Goal: Transaction & Acquisition: Purchase product/service

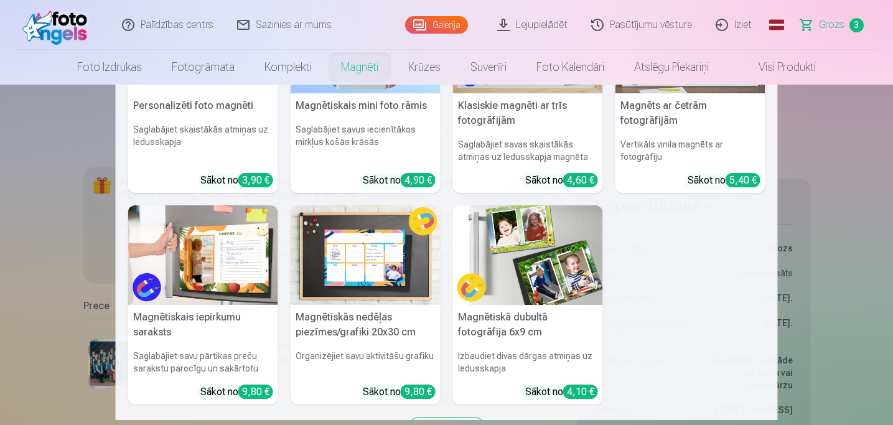
scroll to position [107, 0]
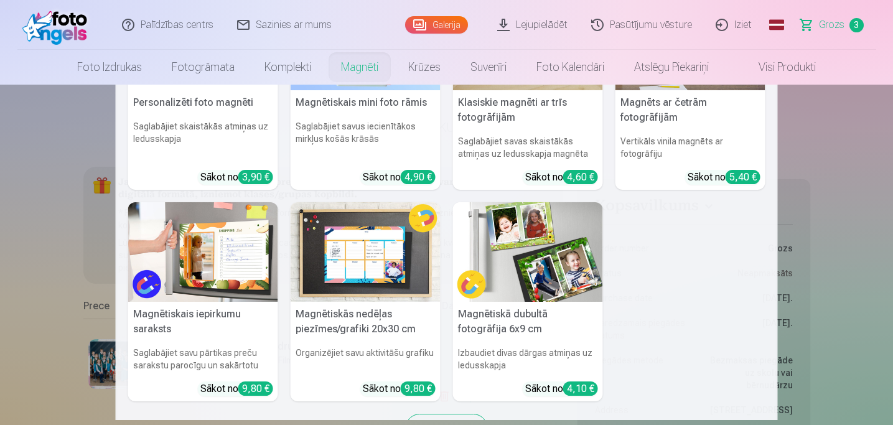
click at [559, 260] on img at bounding box center [528, 252] width 150 height 100
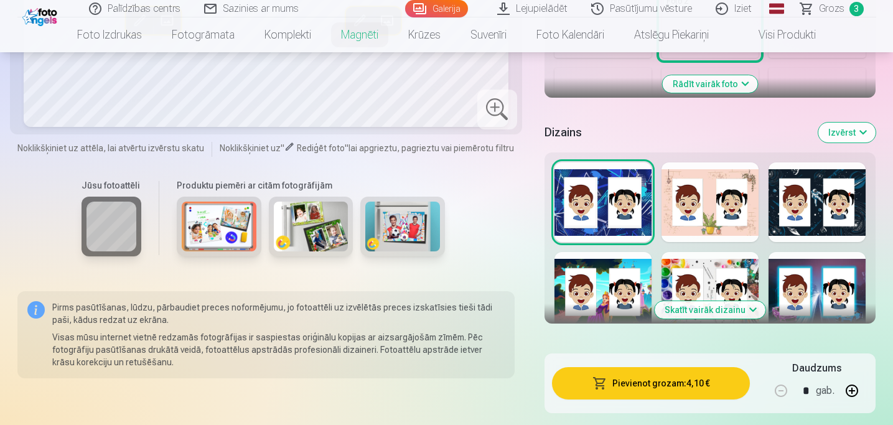
scroll to position [515, 0]
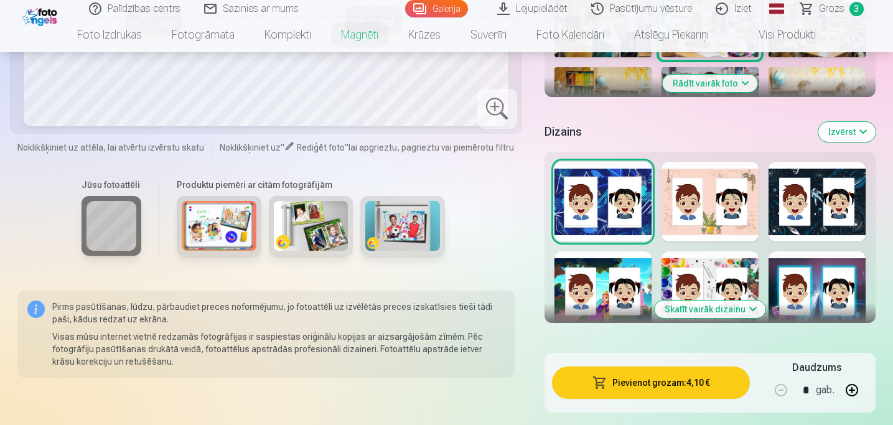
click at [331, 240] on img at bounding box center [311, 226] width 75 height 50
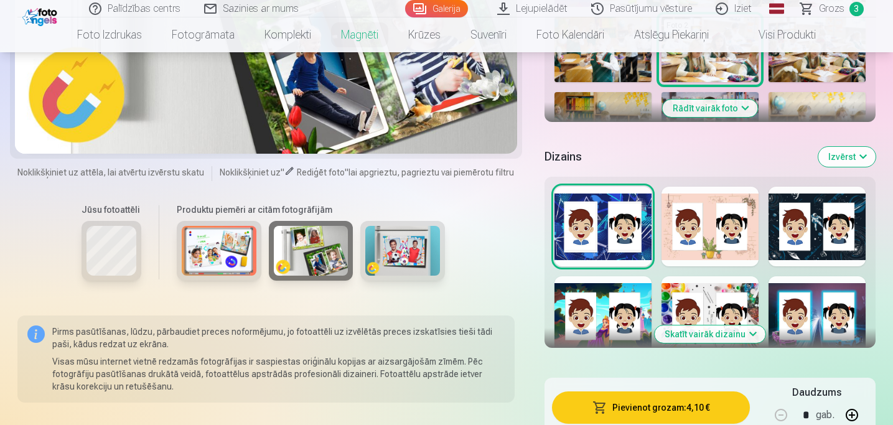
scroll to position [495, 0]
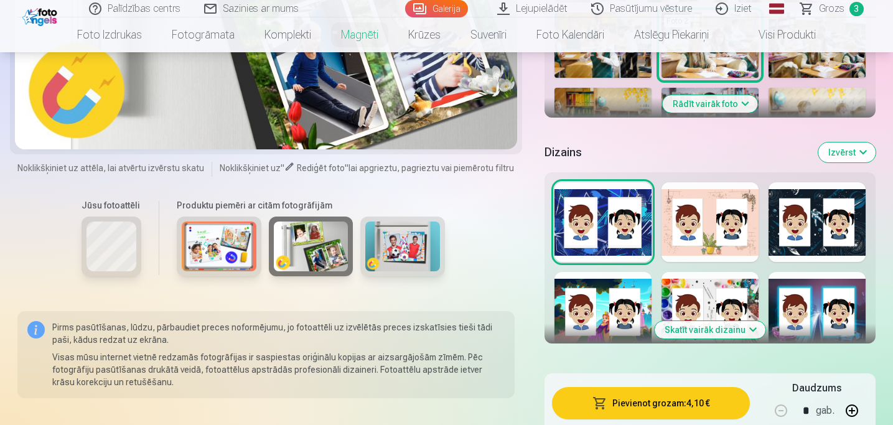
click at [693, 334] on button "Skatīt vairāk dizainu" at bounding box center [710, 329] width 111 height 17
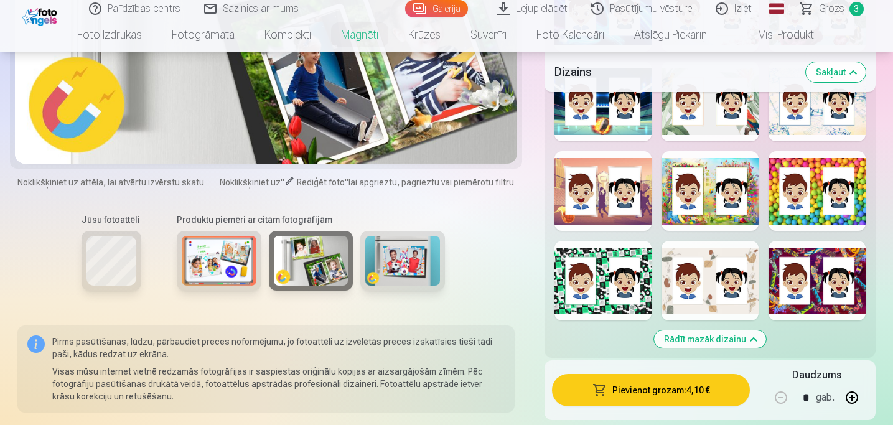
scroll to position [1244, 0]
click at [726, 253] on div at bounding box center [710, 280] width 97 height 80
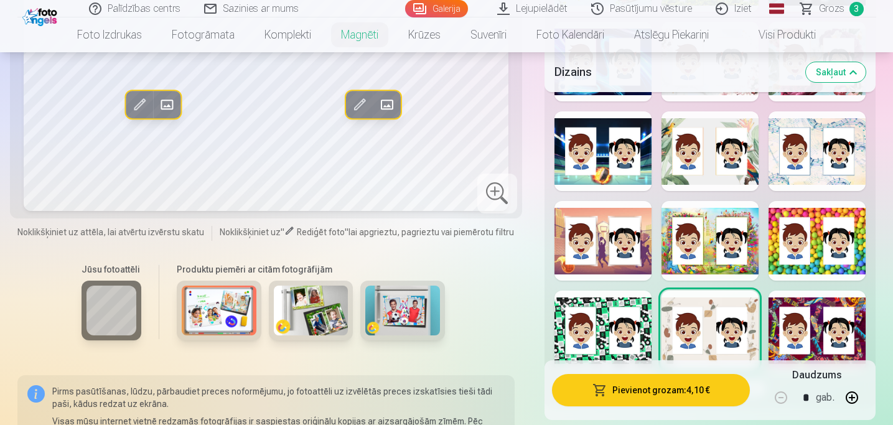
scroll to position [1196, 0]
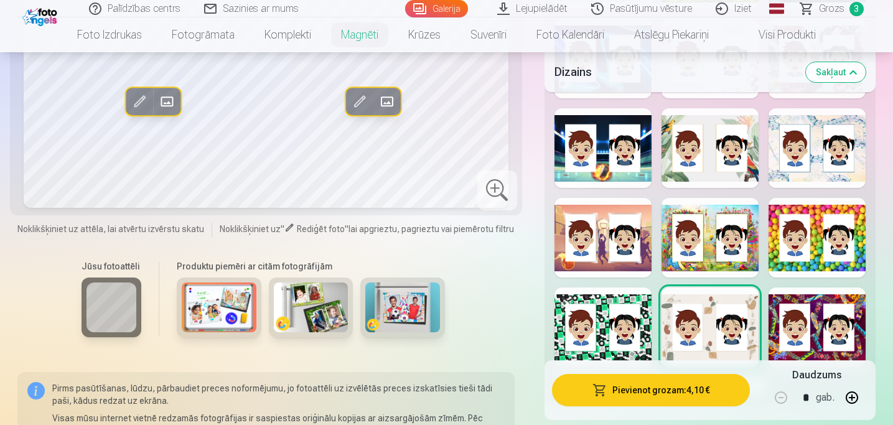
click at [701, 174] on div at bounding box center [710, 148] width 97 height 80
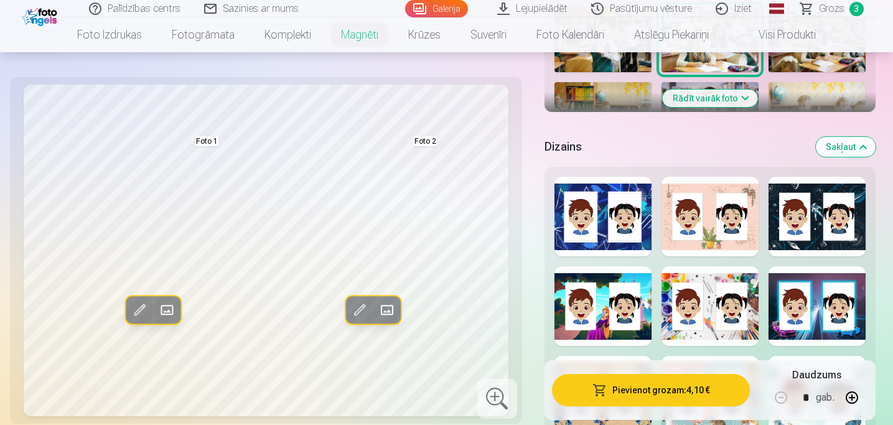
scroll to position [496, 0]
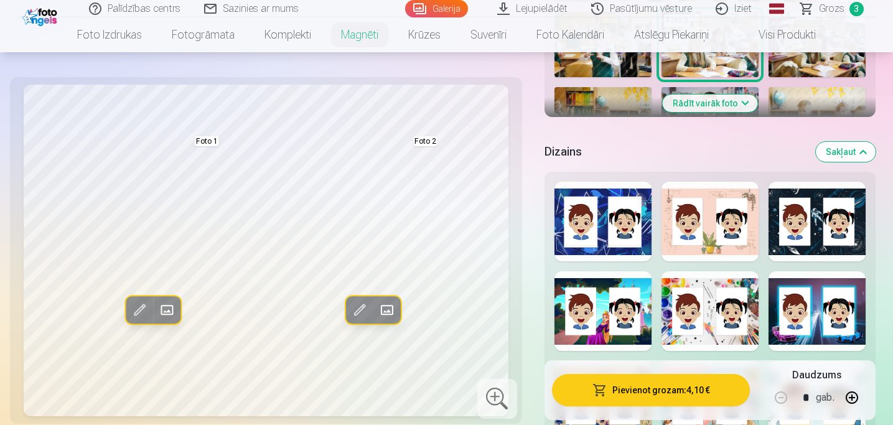
click at [619, 252] on div at bounding box center [603, 222] width 97 height 80
click at [700, 252] on div at bounding box center [710, 222] width 97 height 80
click at [796, 251] on div at bounding box center [817, 222] width 97 height 80
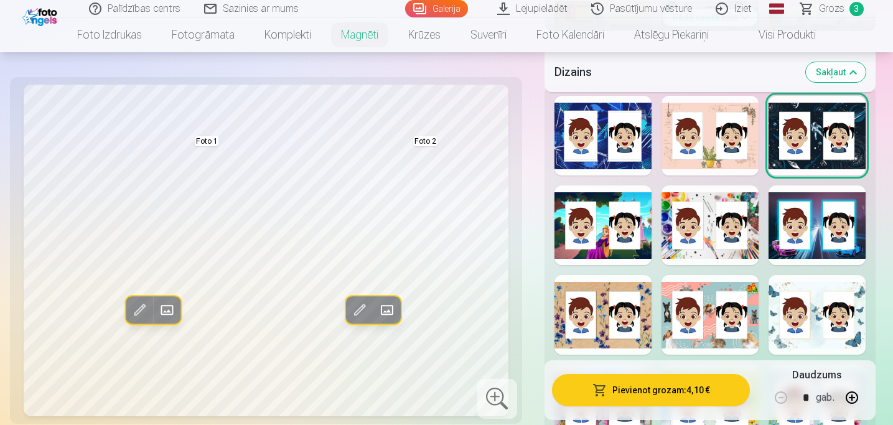
scroll to position [585, 0]
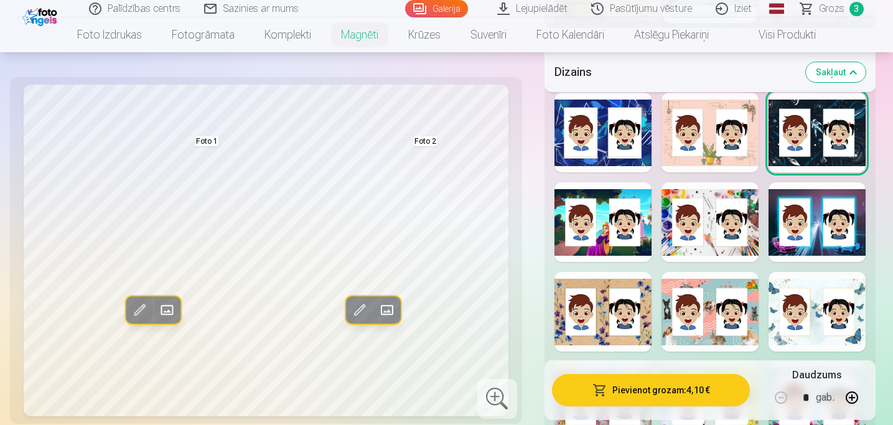
click at [602, 252] on div at bounding box center [603, 222] width 97 height 80
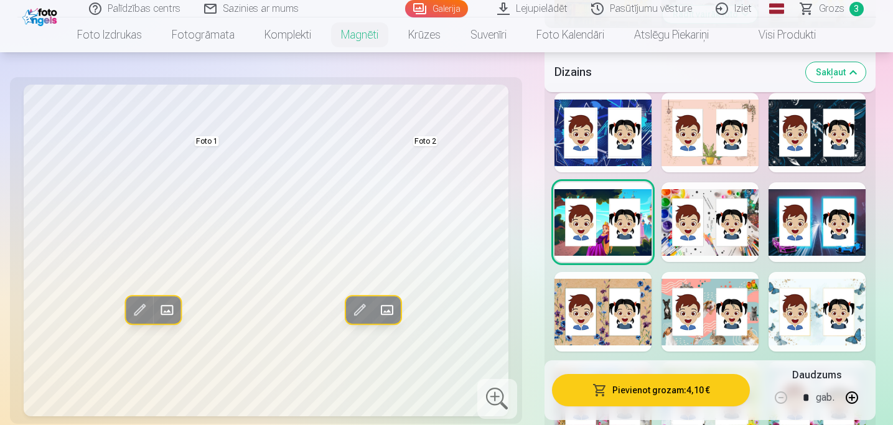
click at [713, 254] on div at bounding box center [710, 222] width 97 height 80
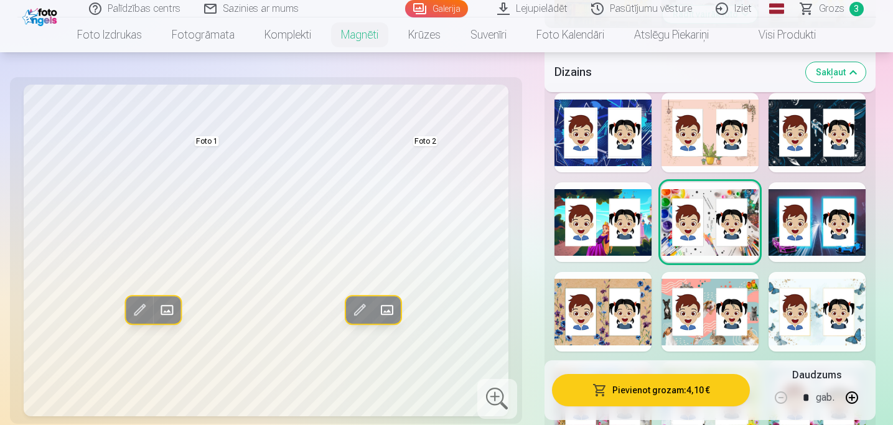
click at [815, 251] on div at bounding box center [817, 222] width 97 height 80
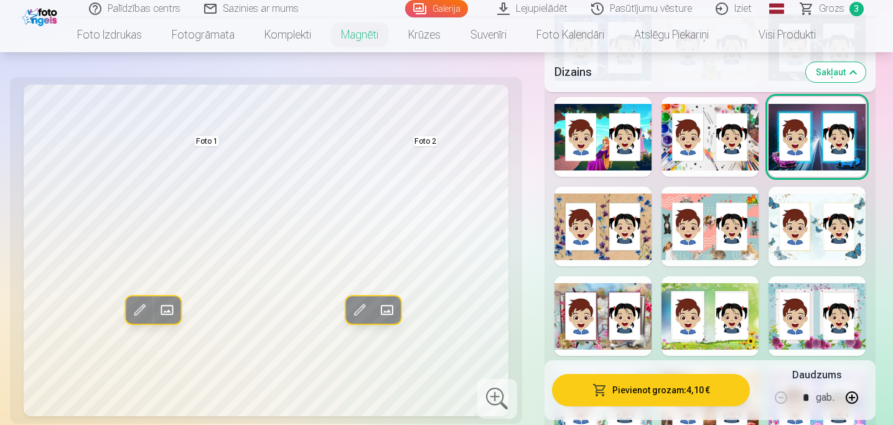
scroll to position [681, 0]
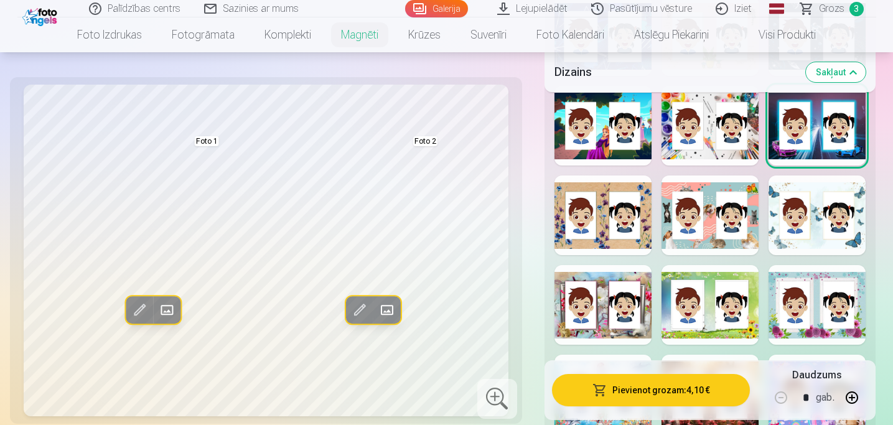
click at [596, 250] on div at bounding box center [603, 216] width 97 height 80
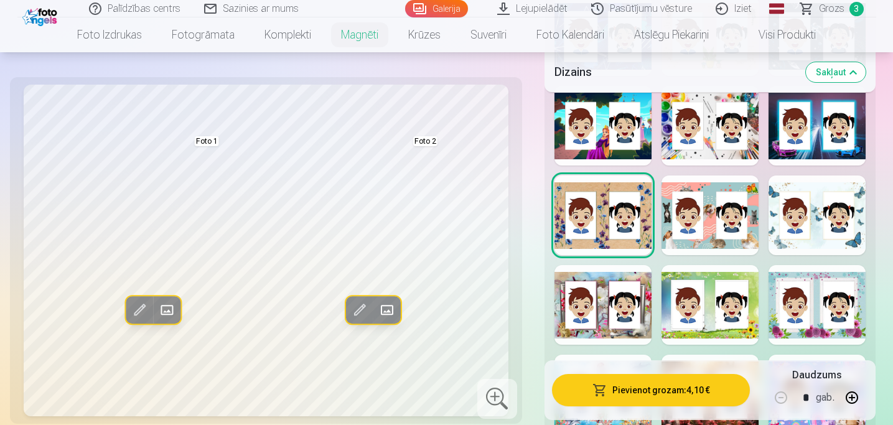
click at [712, 244] on div at bounding box center [710, 216] width 97 height 80
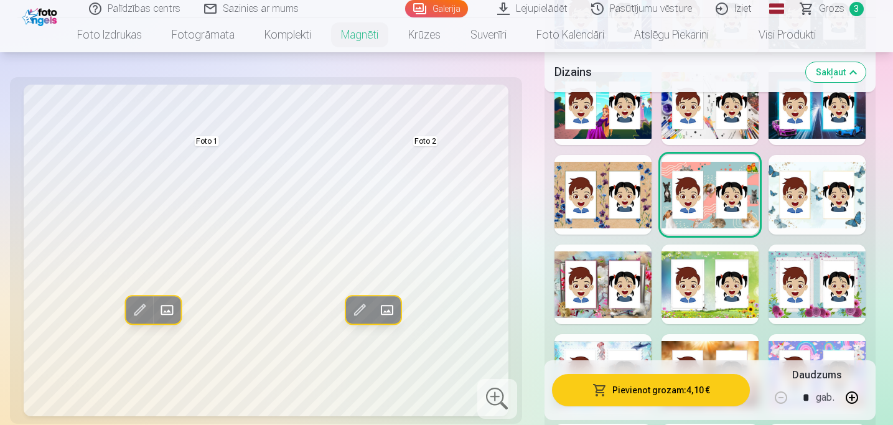
scroll to position [703, 0]
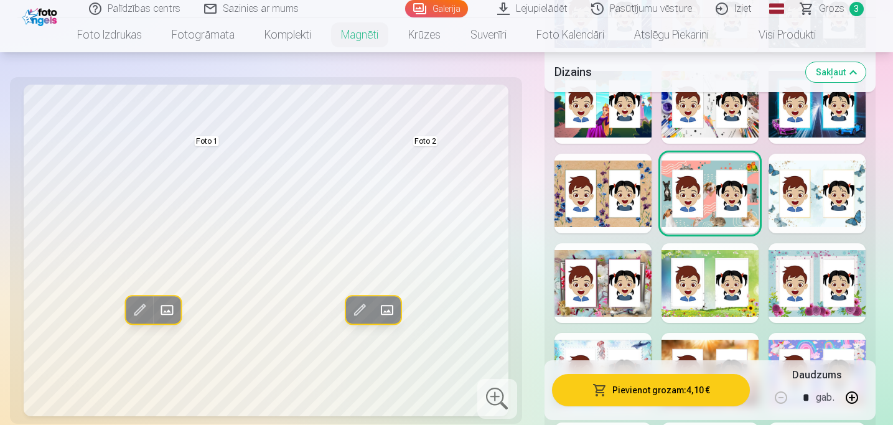
click at [802, 225] on div at bounding box center [817, 194] width 97 height 80
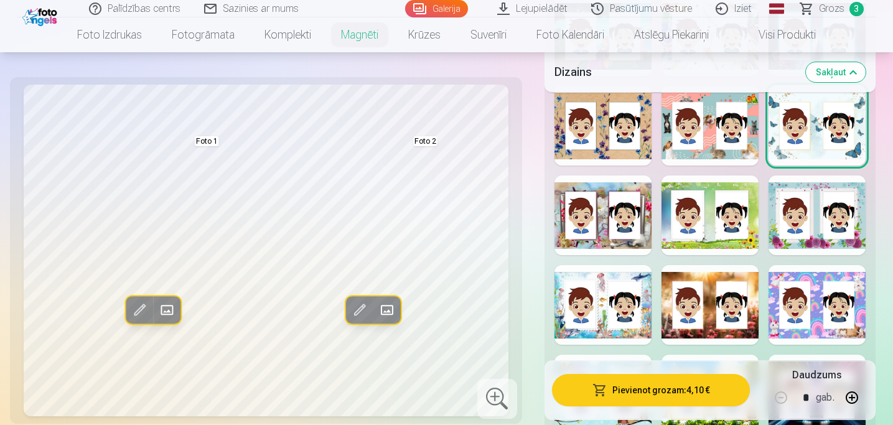
scroll to position [771, 0]
click at [607, 238] on div at bounding box center [603, 215] width 97 height 80
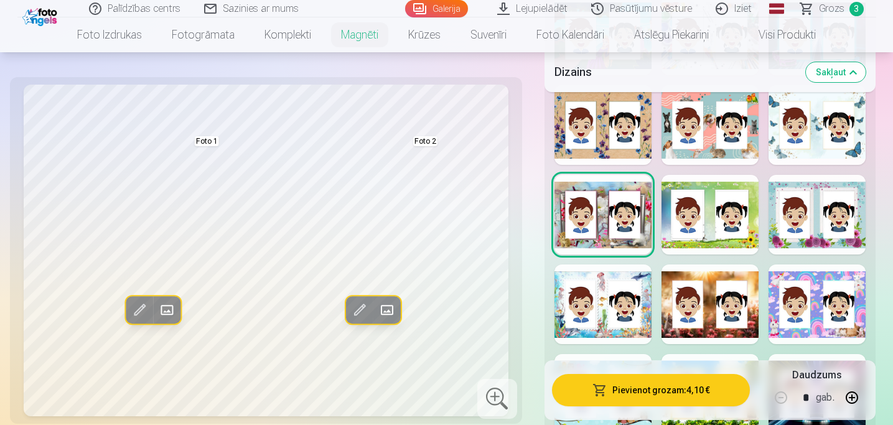
click at [697, 243] on div at bounding box center [710, 215] width 97 height 80
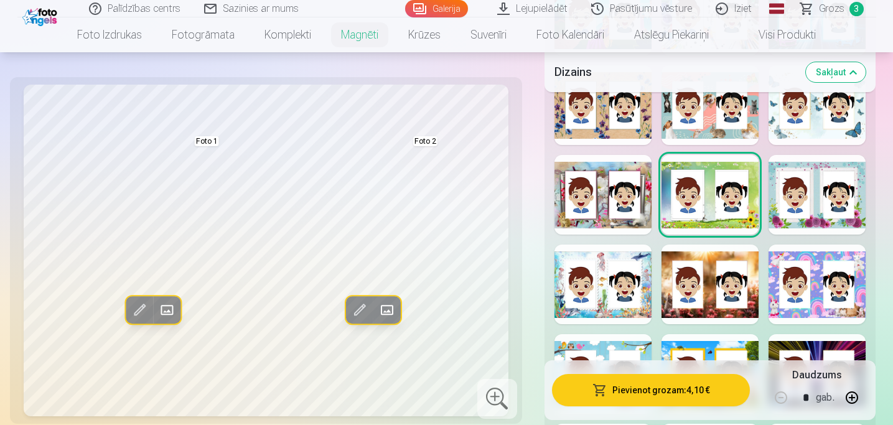
scroll to position [790, 0]
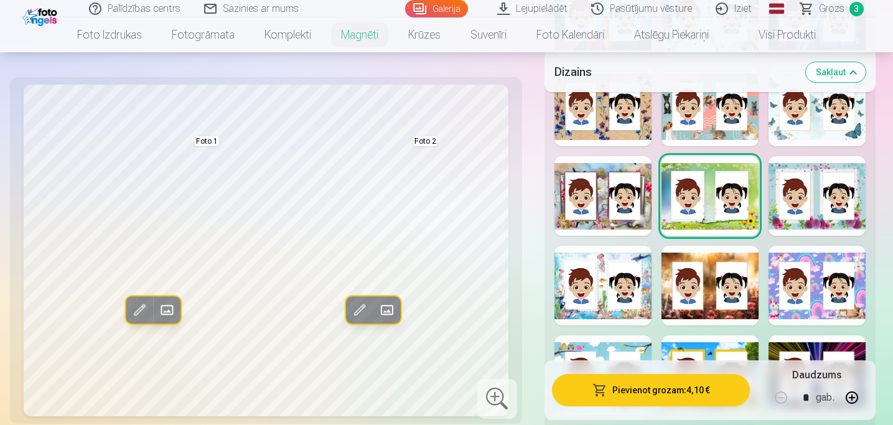
click at [823, 226] on div at bounding box center [817, 196] width 97 height 80
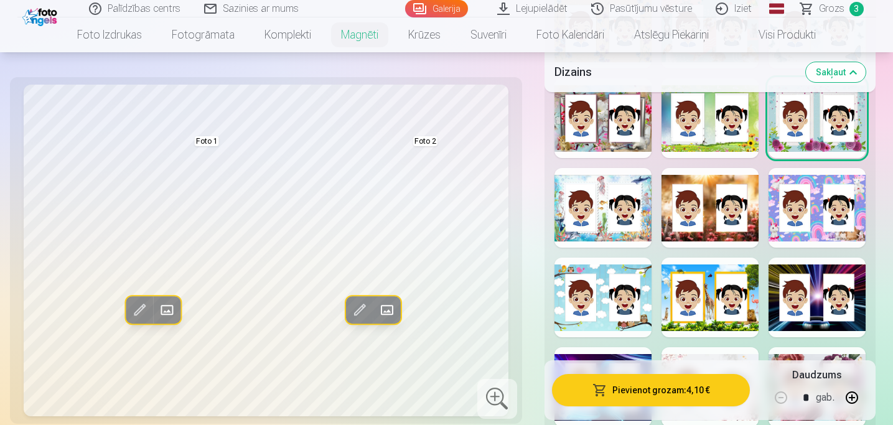
scroll to position [868, 0]
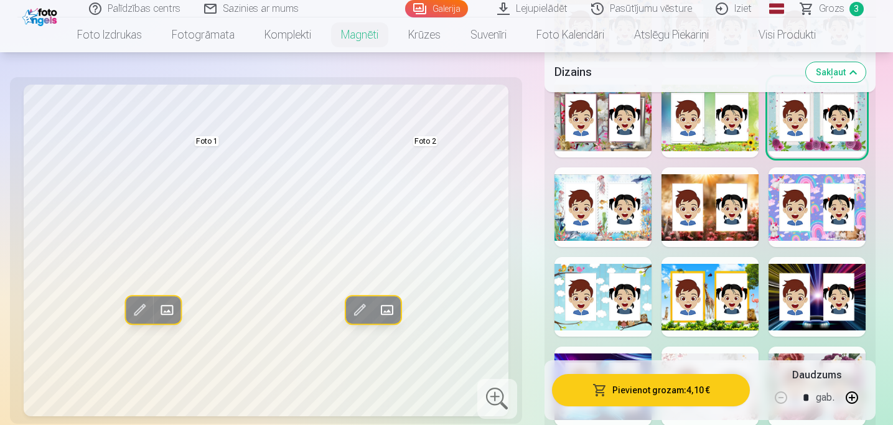
click at [632, 238] on div at bounding box center [603, 207] width 97 height 80
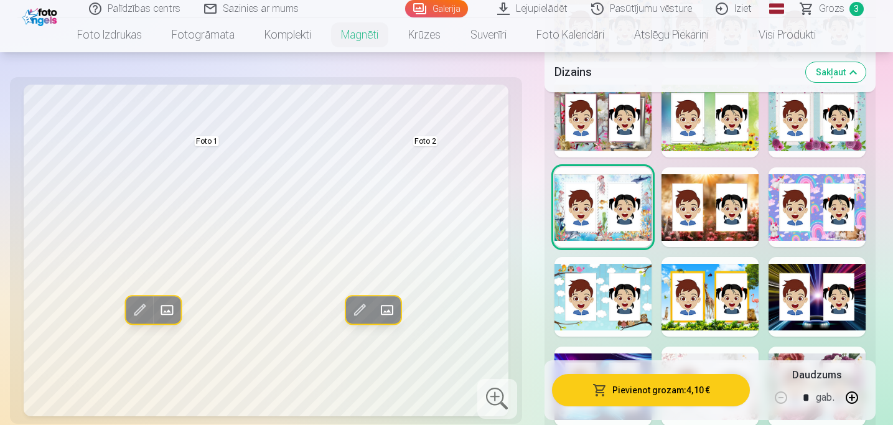
click at [715, 235] on div at bounding box center [710, 207] width 97 height 80
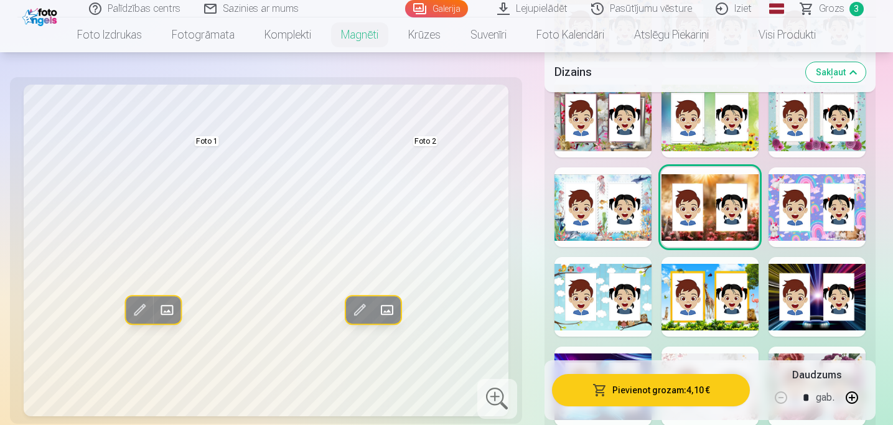
click at [814, 233] on div at bounding box center [817, 207] width 97 height 80
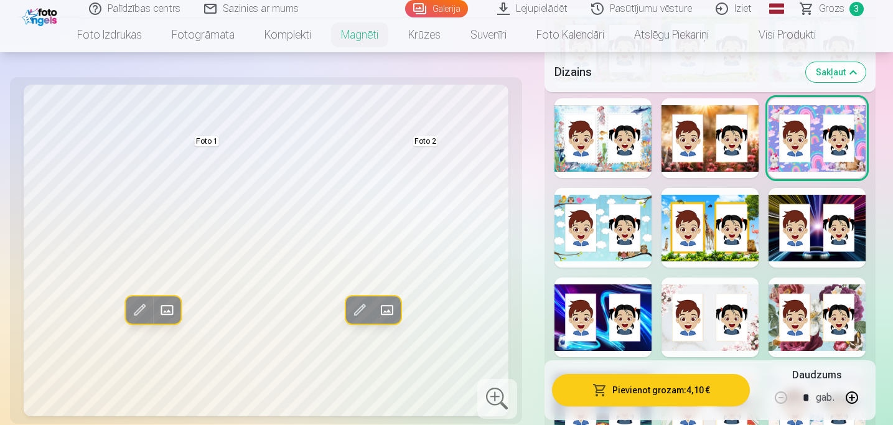
scroll to position [939, 0]
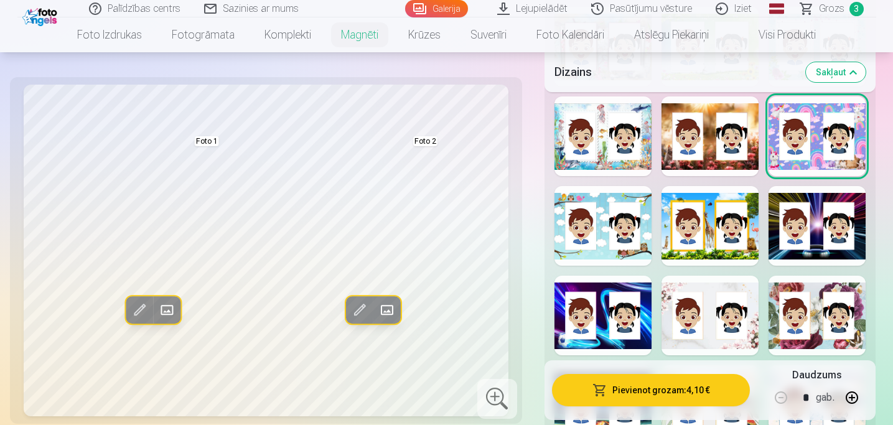
click at [594, 251] on div at bounding box center [603, 226] width 97 height 80
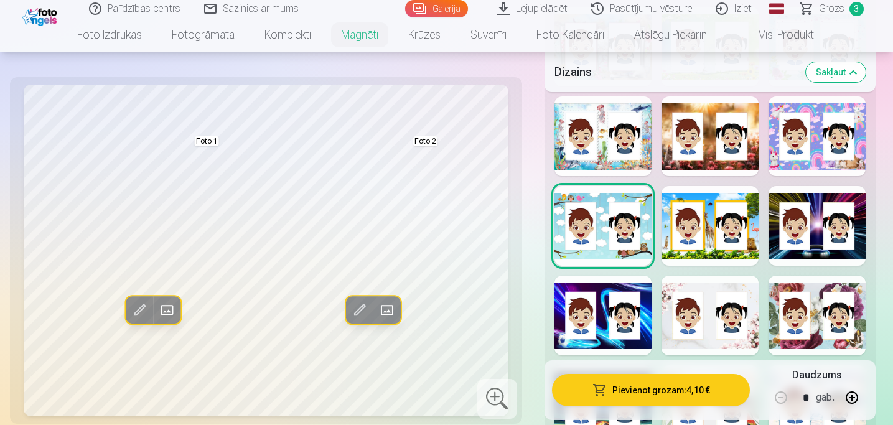
click at [707, 248] on div at bounding box center [710, 226] width 97 height 80
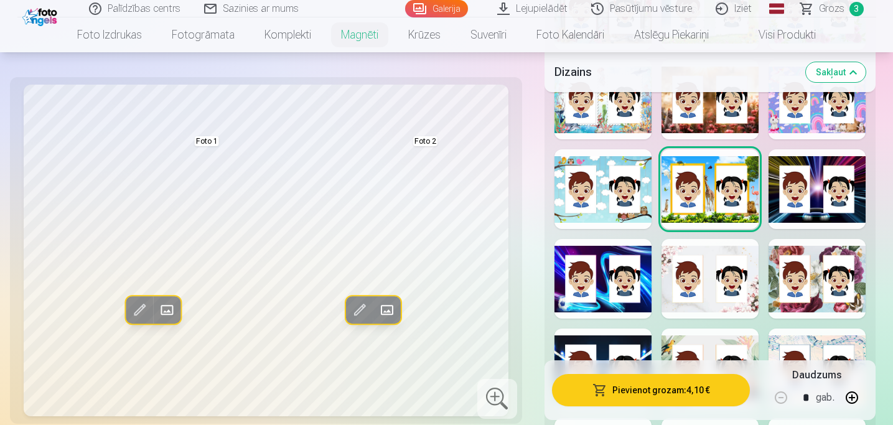
scroll to position [975, 0]
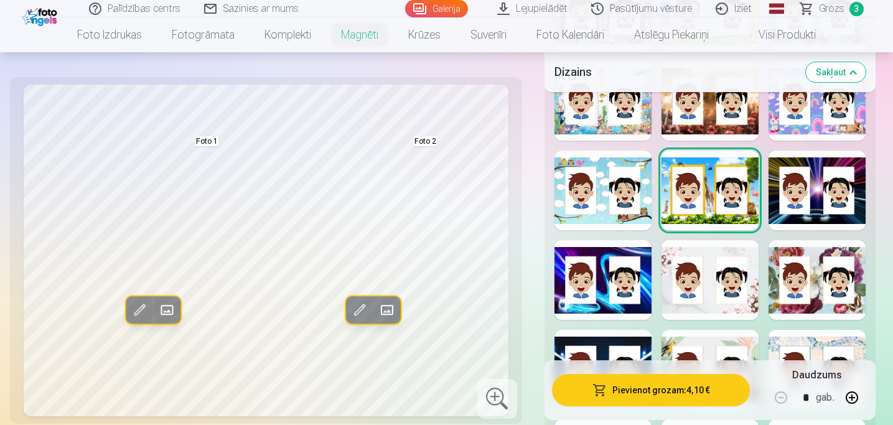
click at [815, 217] on div at bounding box center [817, 191] width 97 height 80
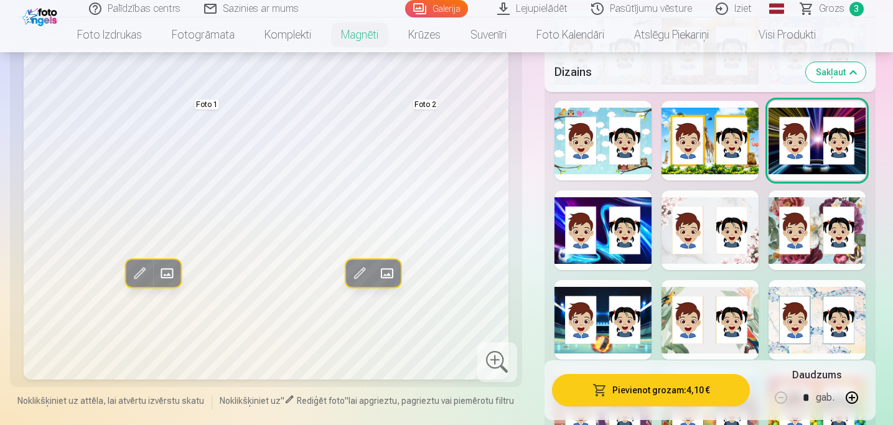
scroll to position [1031, 0]
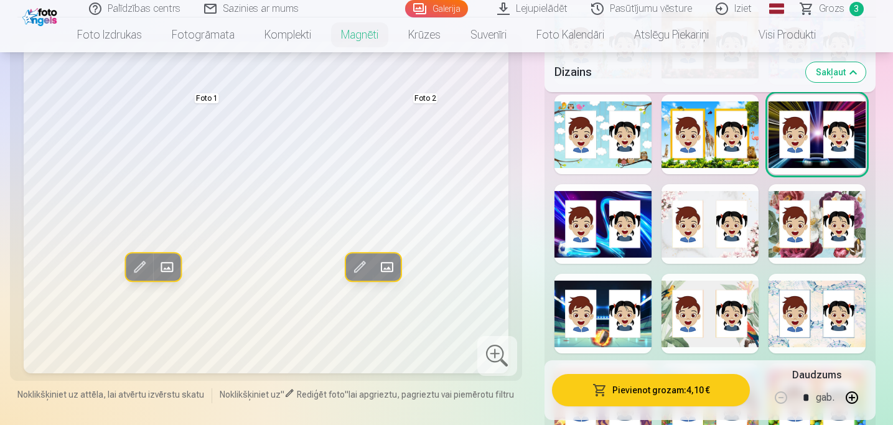
click at [599, 247] on div at bounding box center [603, 224] width 97 height 80
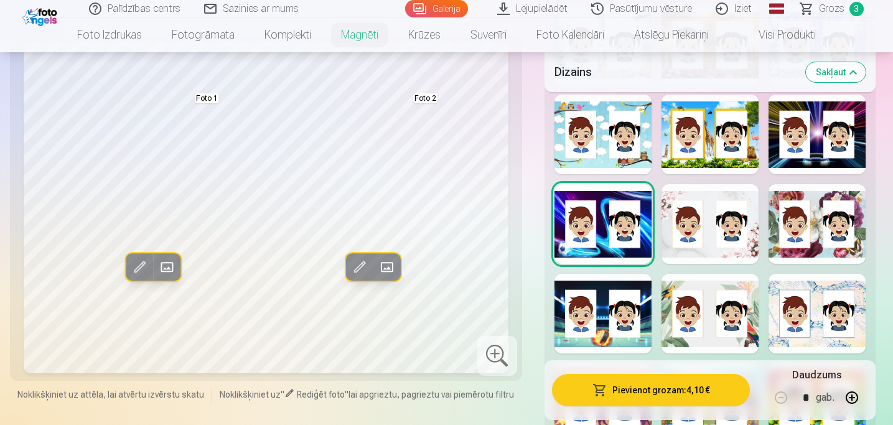
click at [702, 250] on div at bounding box center [710, 224] width 97 height 80
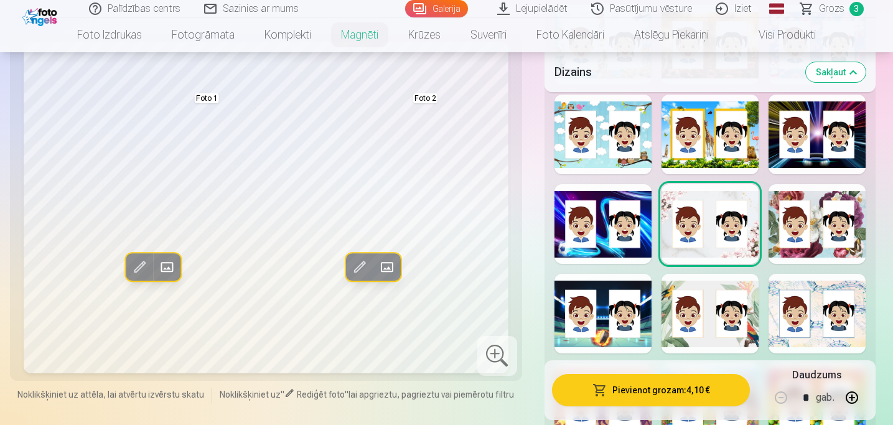
click at [840, 252] on div at bounding box center [817, 224] width 97 height 80
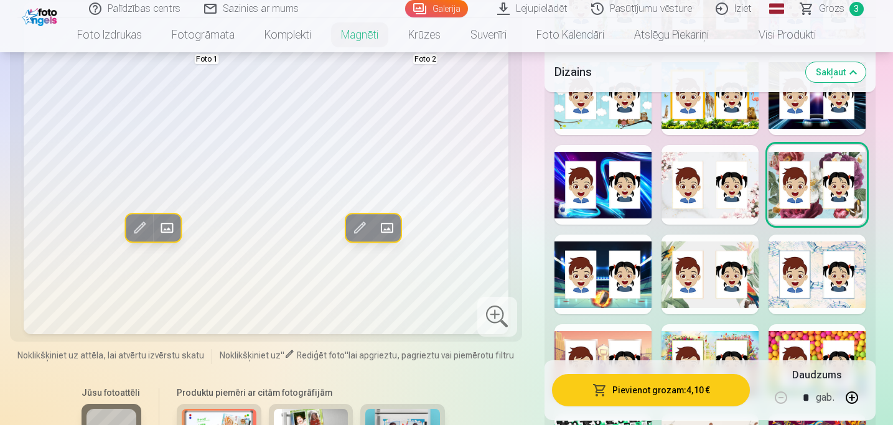
scroll to position [1072, 0]
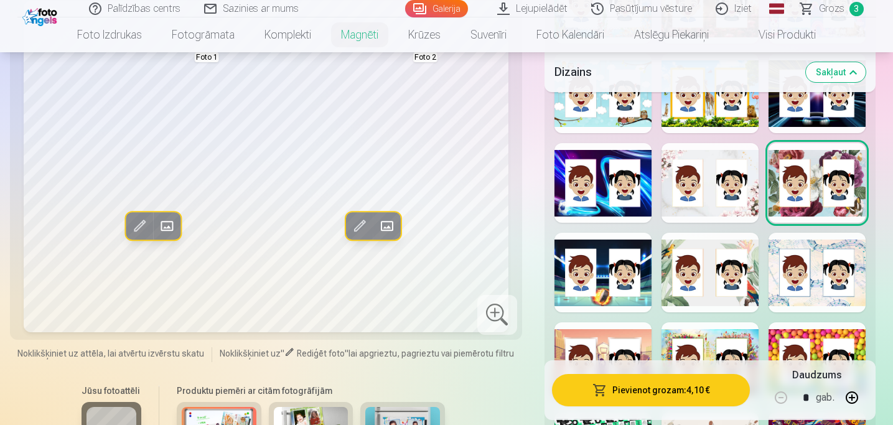
click at [601, 283] on div at bounding box center [603, 273] width 97 height 80
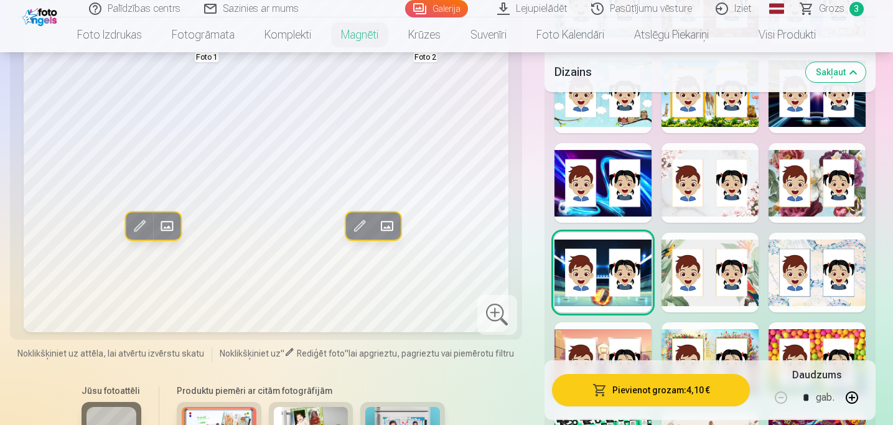
click at [719, 296] on div at bounding box center [710, 273] width 97 height 80
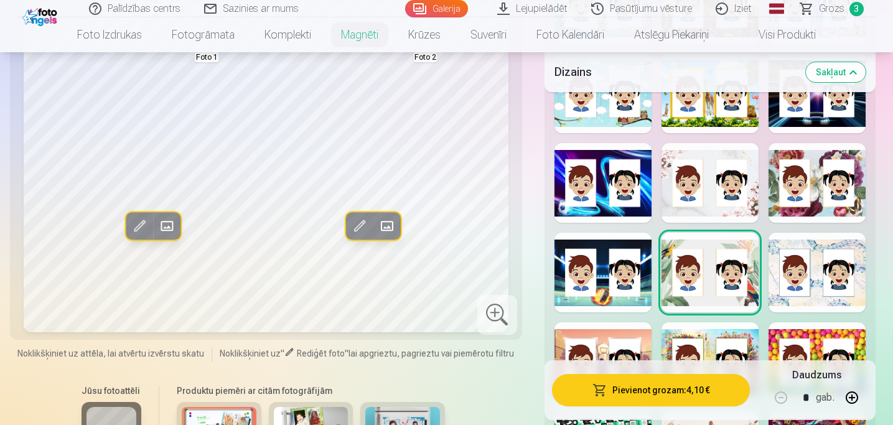
click at [790, 298] on div at bounding box center [817, 273] width 97 height 80
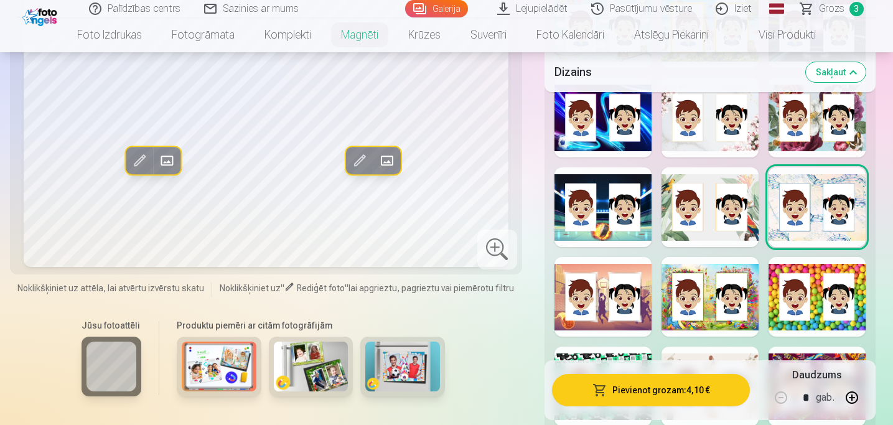
scroll to position [1146, 0]
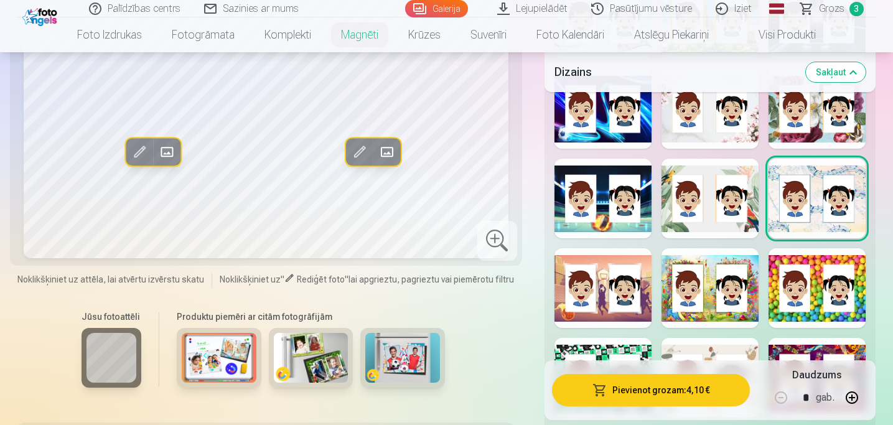
click at [613, 314] on div at bounding box center [603, 288] width 97 height 80
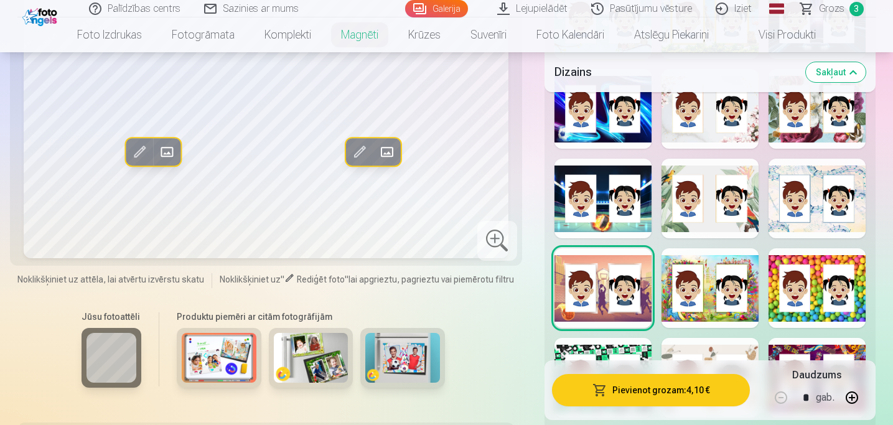
click at [715, 315] on div at bounding box center [710, 288] width 97 height 80
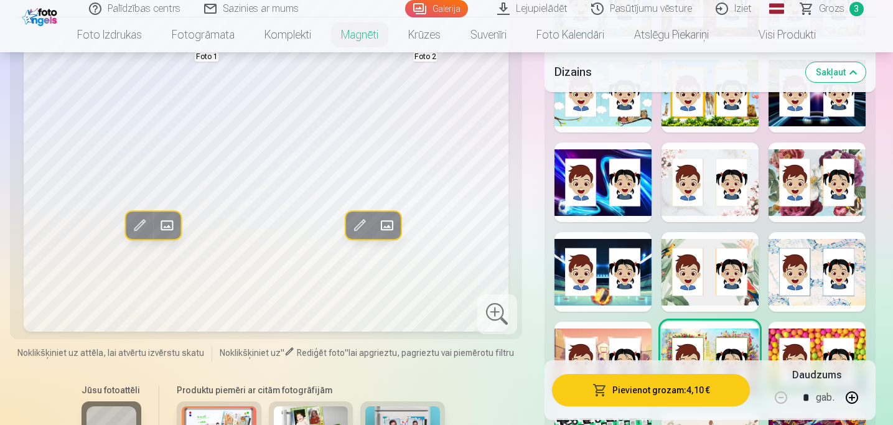
scroll to position [1129, 0]
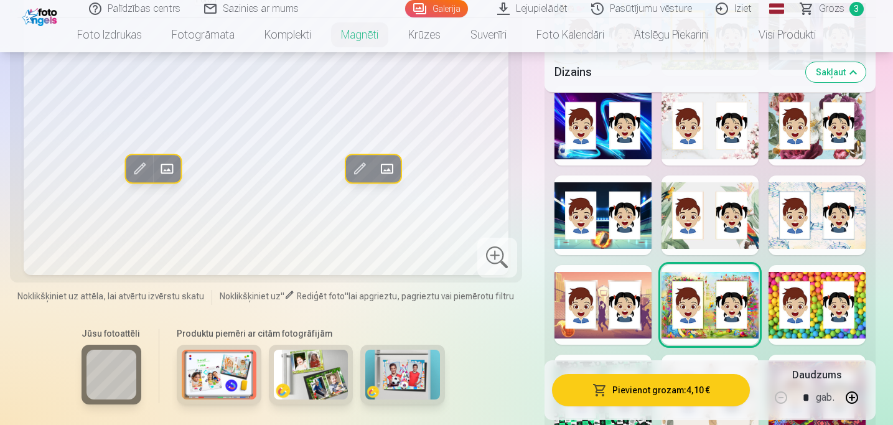
click at [600, 314] on div at bounding box center [603, 305] width 97 height 80
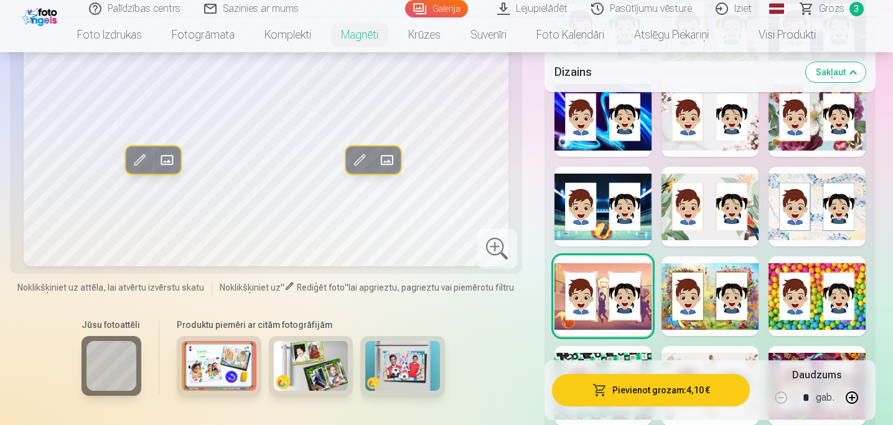
scroll to position [1139, 0]
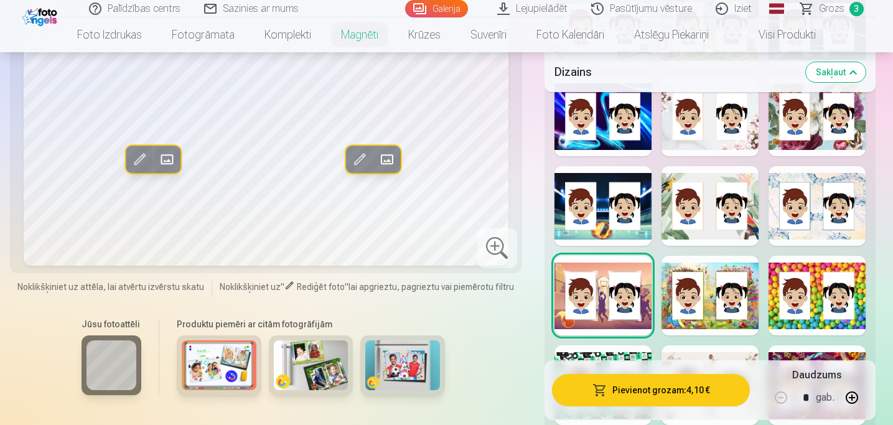
click at [807, 321] on div at bounding box center [817, 296] width 97 height 80
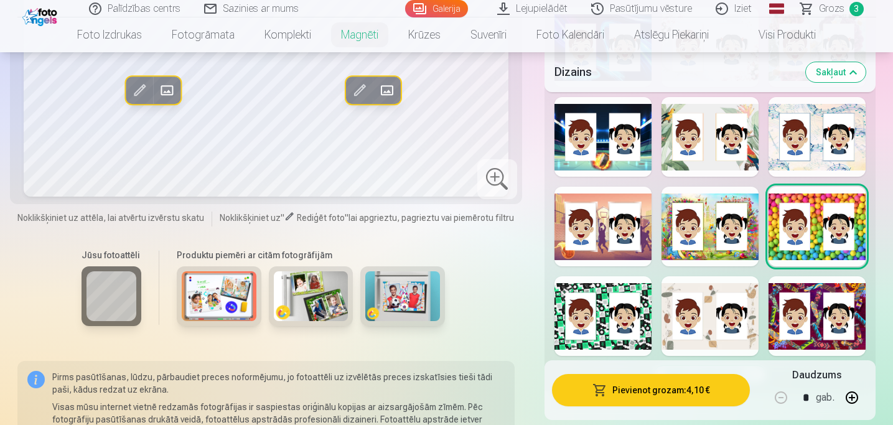
scroll to position [1208, 0]
click at [615, 334] on div at bounding box center [603, 316] width 97 height 80
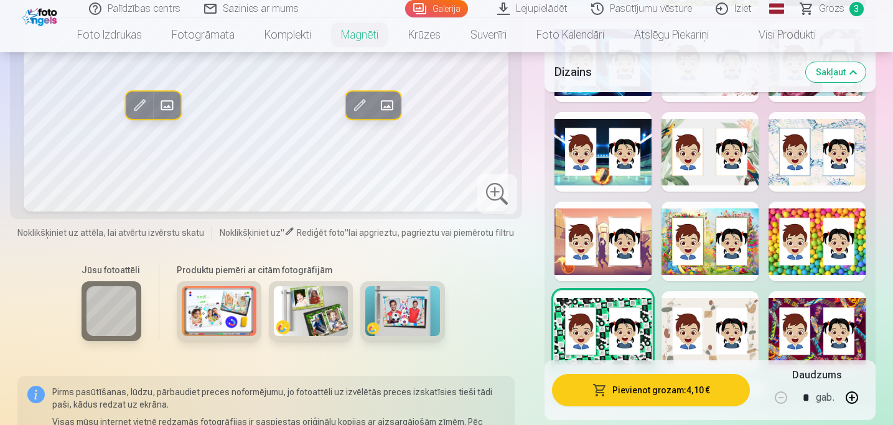
scroll to position [1197, 0]
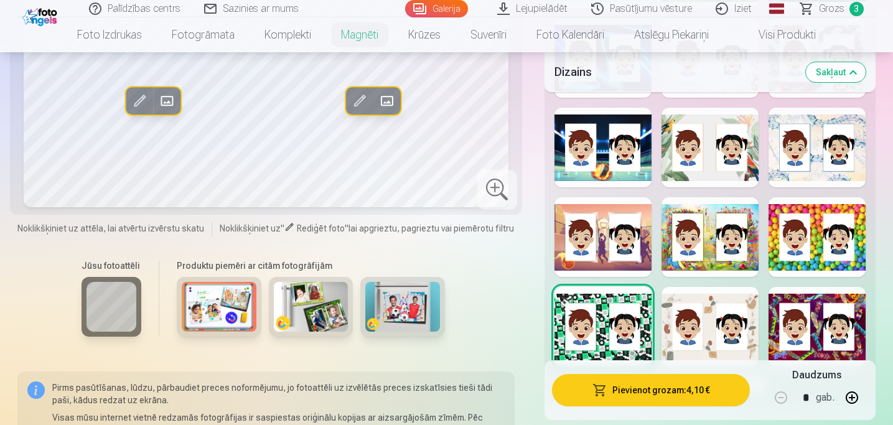
click at [692, 314] on div at bounding box center [710, 327] width 97 height 80
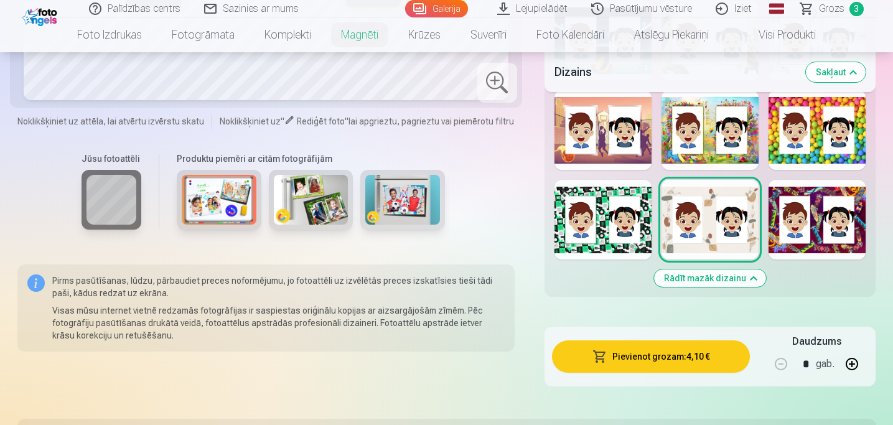
scroll to position [1309, 0]
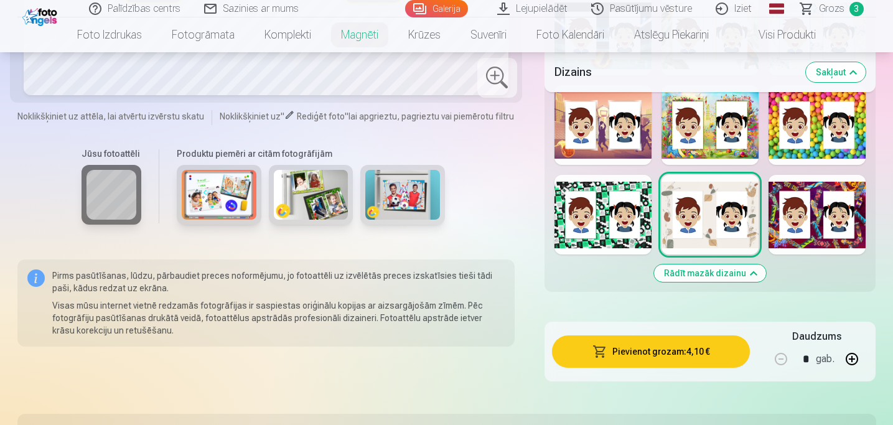
click at [803, 234] on div at bounding box center [817, 215] width 97 height 80
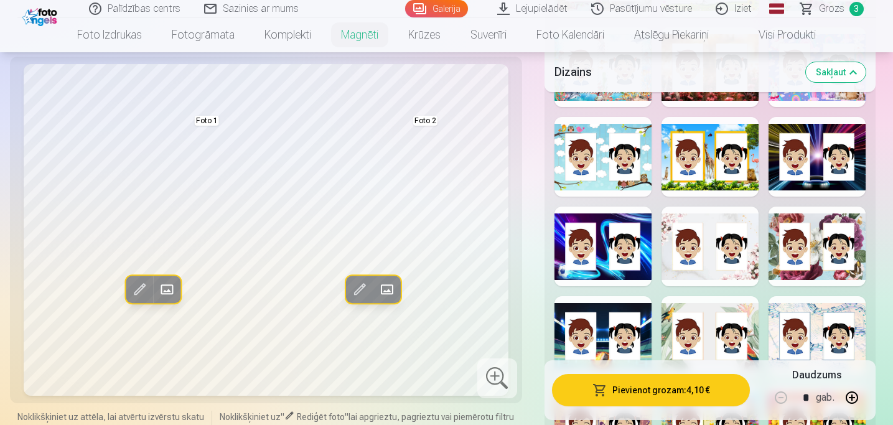
scroll to position [1012, 0]
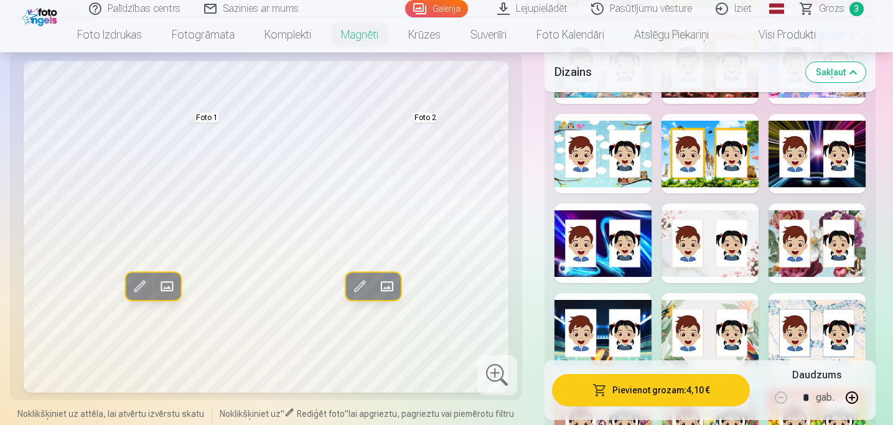
click at [705, 308] on div at bounding box center [710, 333] width 97 height 80
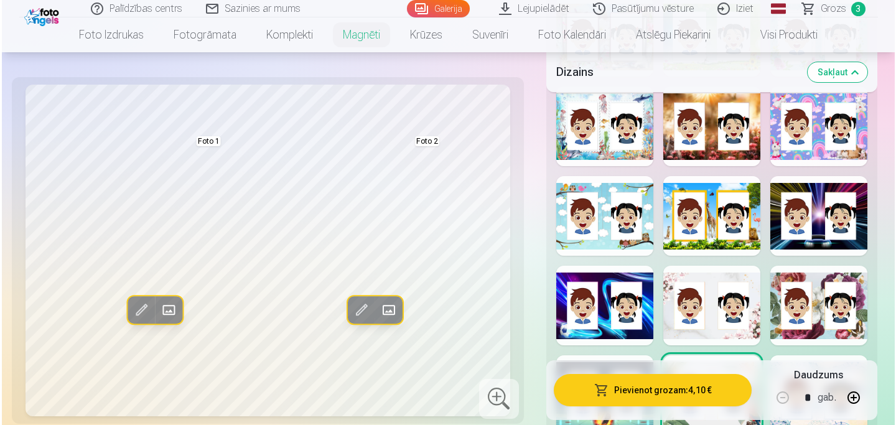
scroll to position [952, 0]
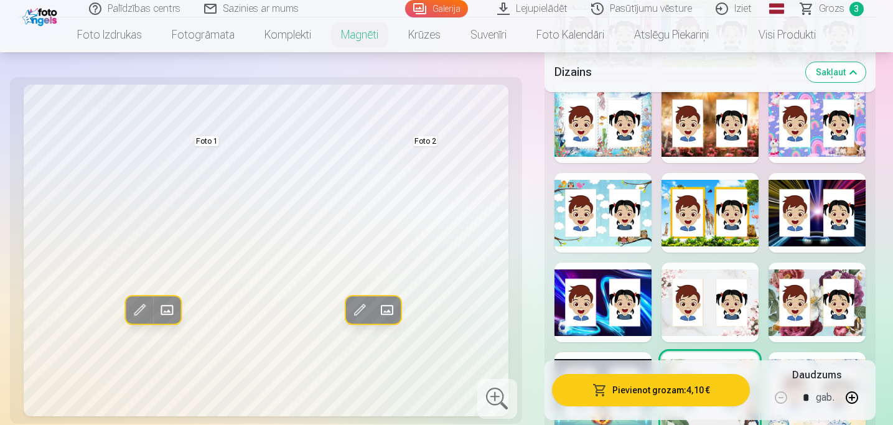
click at [638, 235] on div at bounding box center [603, 213] width 97 height 80
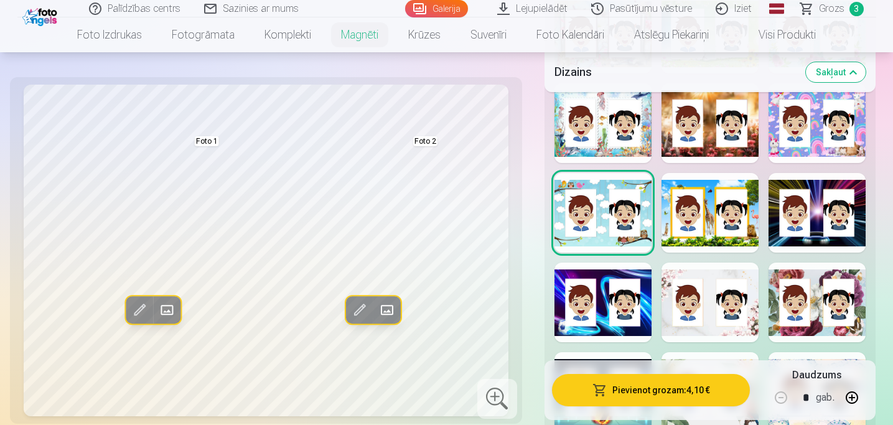
click at [168, 312] on span at bounding box center [167, 311] width 20 height 20
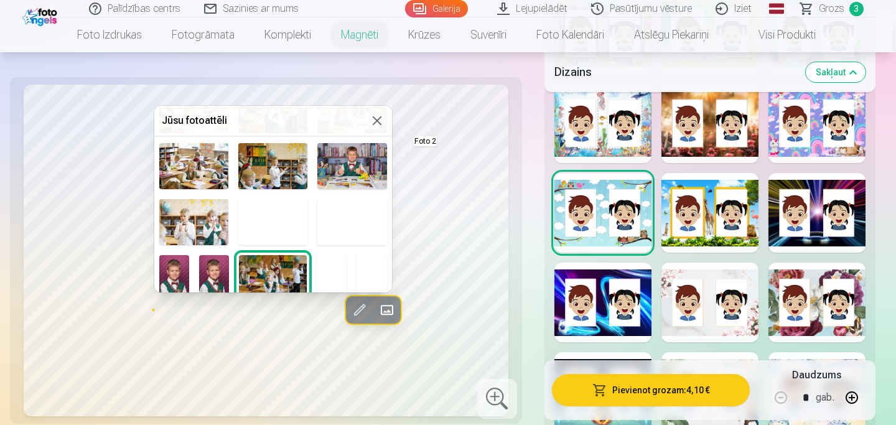
scroll to position [172, 0]
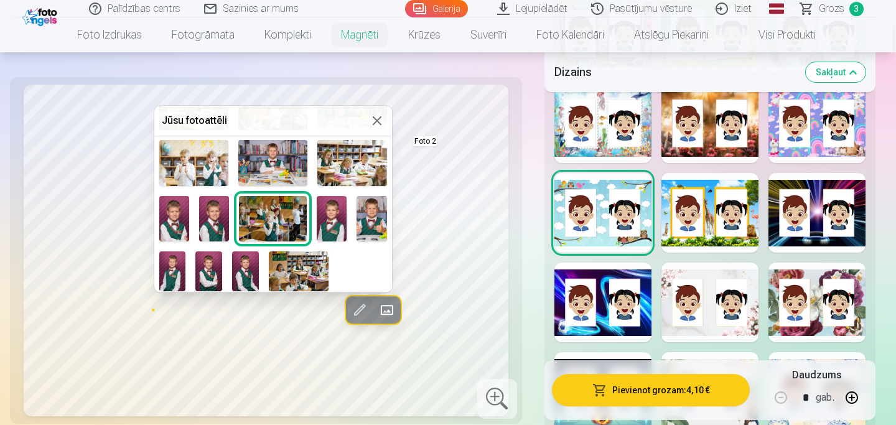
click at [206, 207] on img at bounding box center [214, 218] width 30 height 45
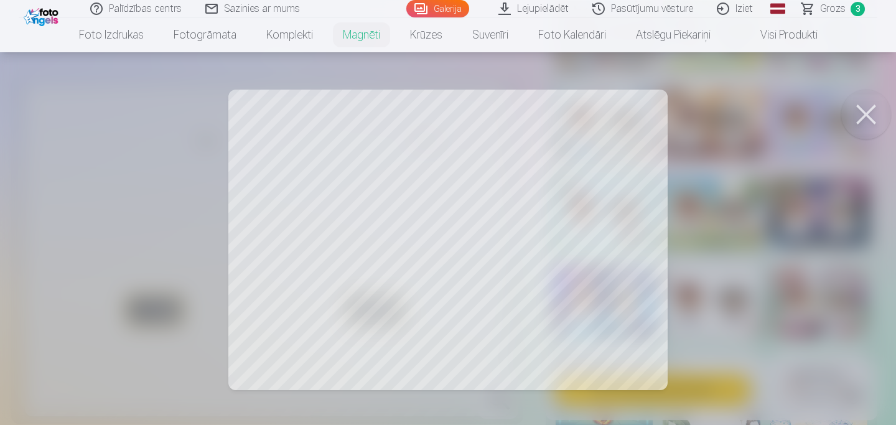
click at [557, 203] on div at bounding box center [448, 212] width 896 height 425
click at [546, 277] on div at bounding box center [448, 212] width 896 height 425
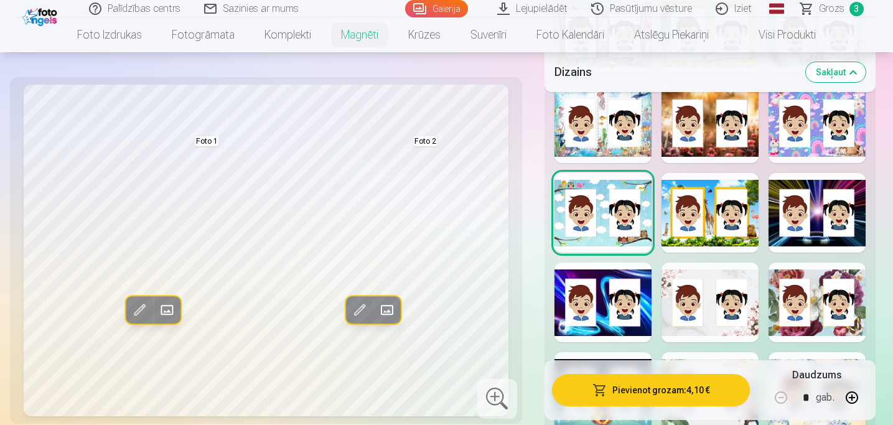
click at [384, 314] on span at bounding box center [387, 311] width 20 height 20
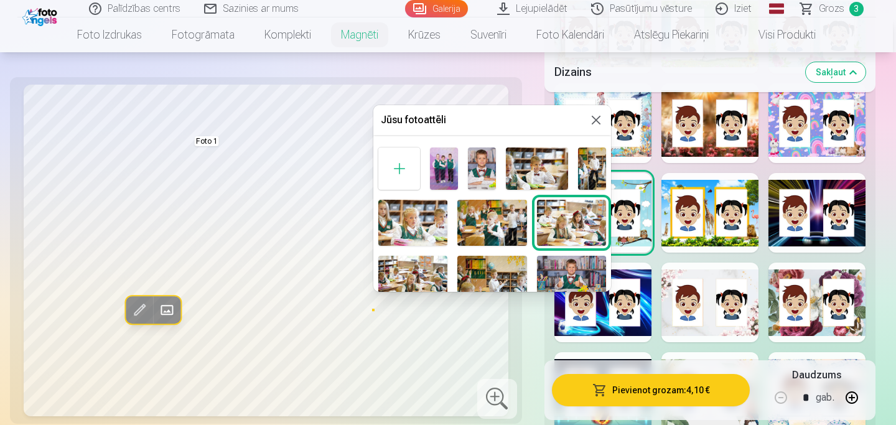
click at [475, 161] on img at bounding box center [482, 169] width 28 height 42
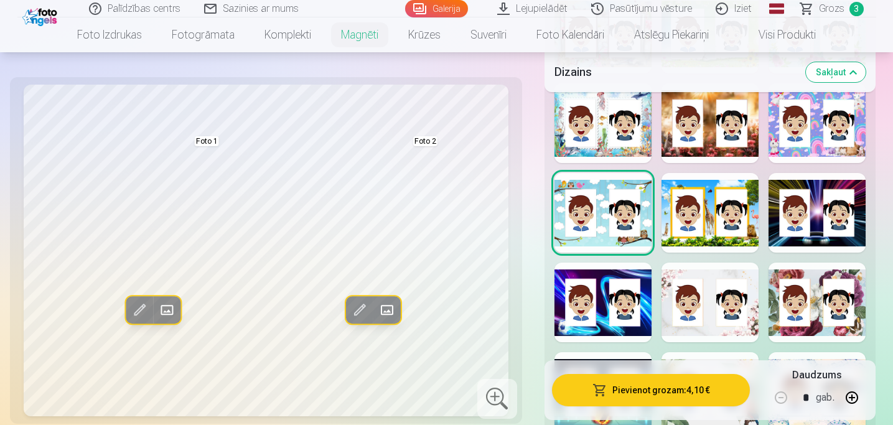
click at [164, 314] on span at bounding box center [167, 311] width 20 height 20
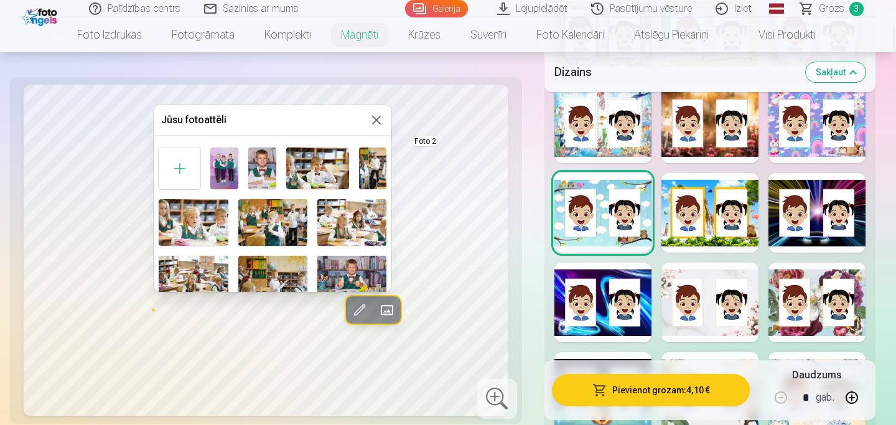
scroll to position [70, 0]
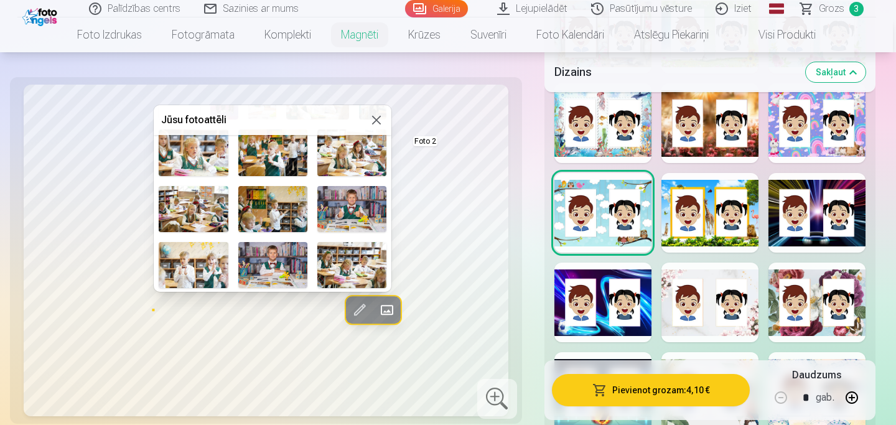
click at [364, 222] on img at bounding box center [351, 209] width 69 height 46
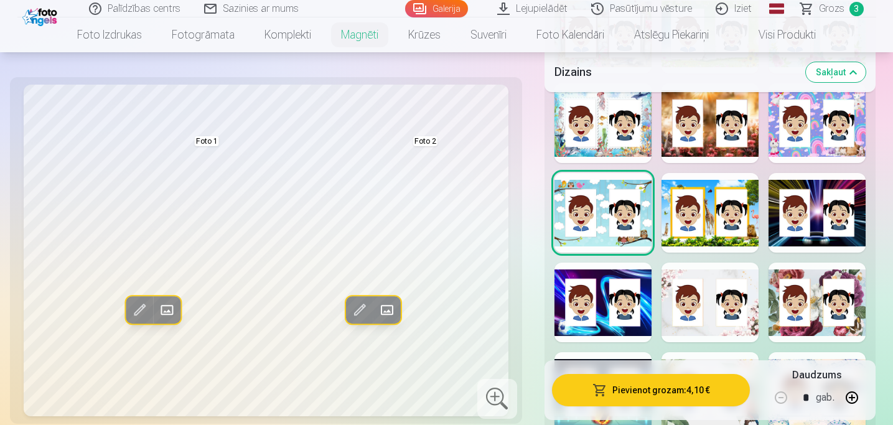
click at [169, 312] on span at bounding box center [167, 311] width 20 height 20
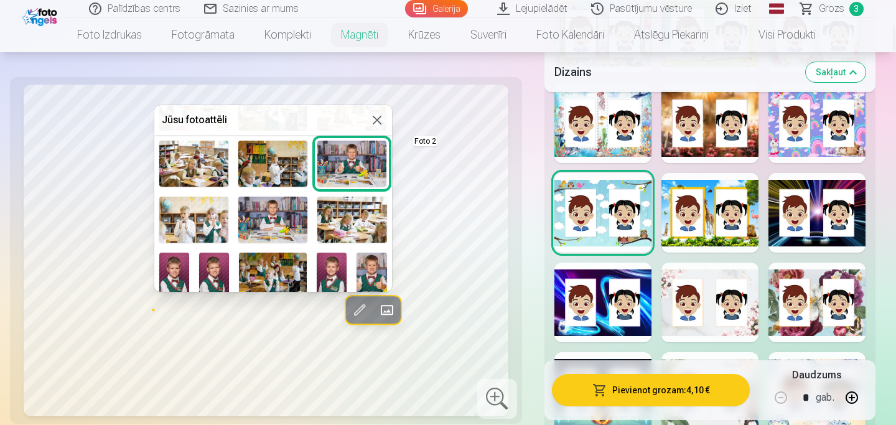
scroll to position [117, 0]
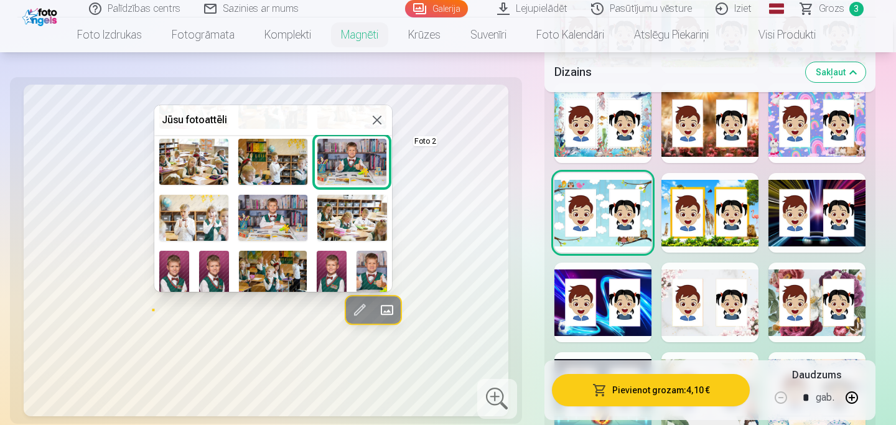
click at [278, 223] on img at bounding box center [272, 218] width 69 height 46
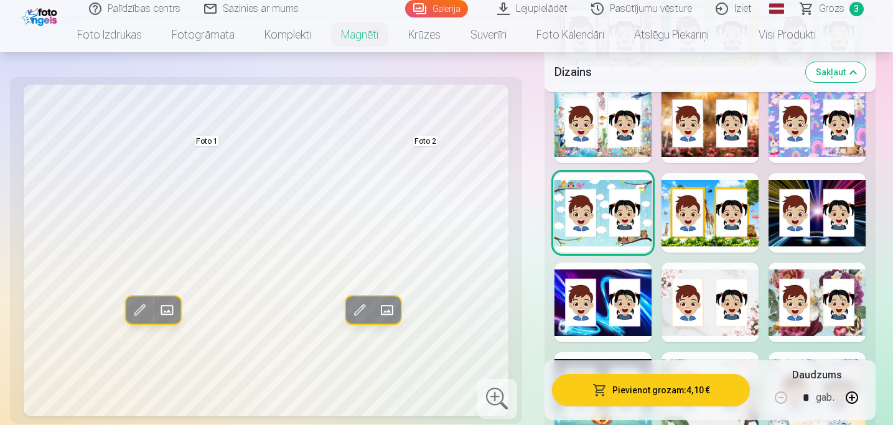
click at [163, 313] on span at bounding box center [167, 311] width 20 height 20
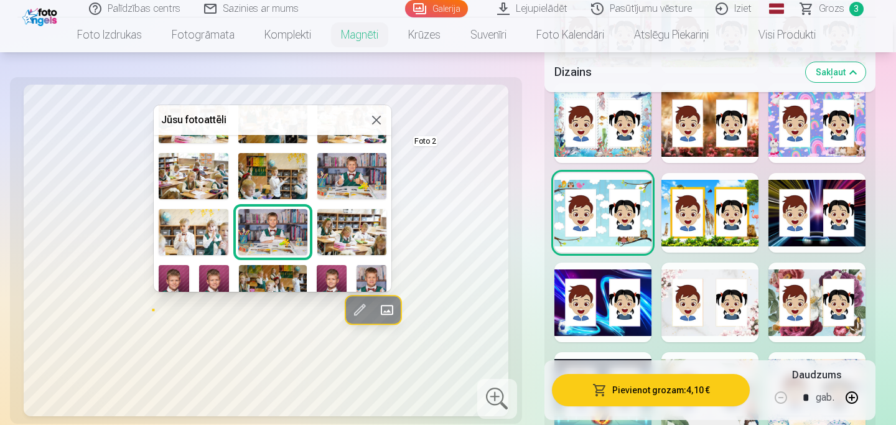
scroll to position [101, 0]
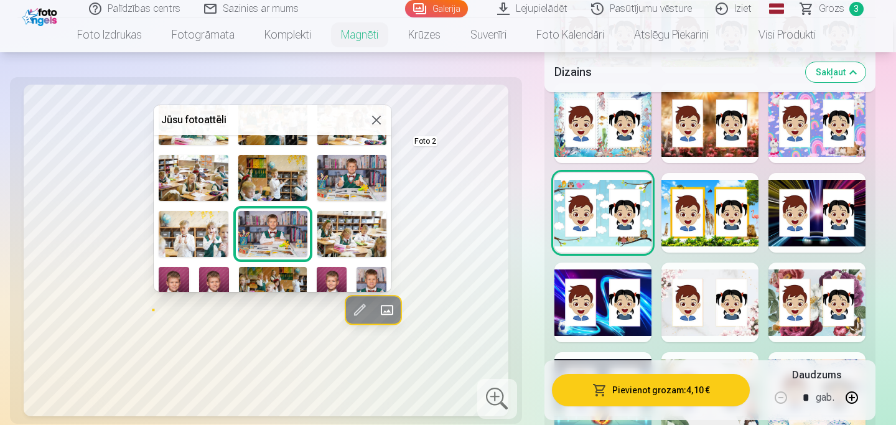
click at [358, 172] on img at bounding box center [351, 178] width 69 height 46
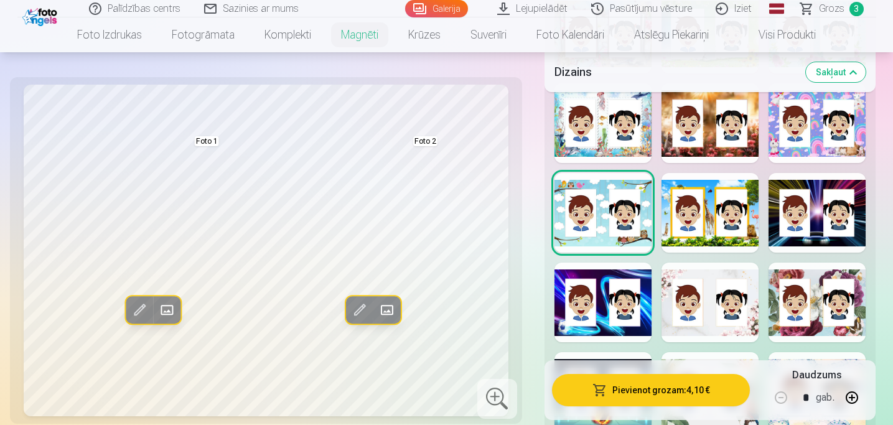
click at [170, 310] on span at bounding box center [167, 311] width 20 height 20
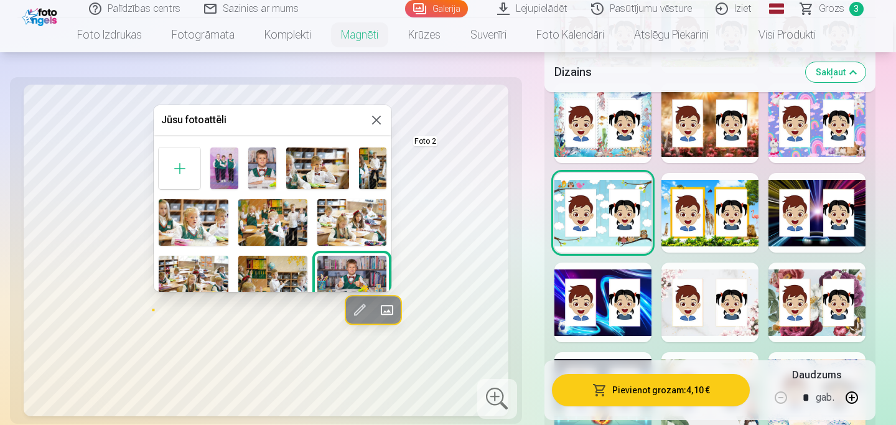
click at [258, 175] on img at bounding box center [262, 169] width 28 height 42
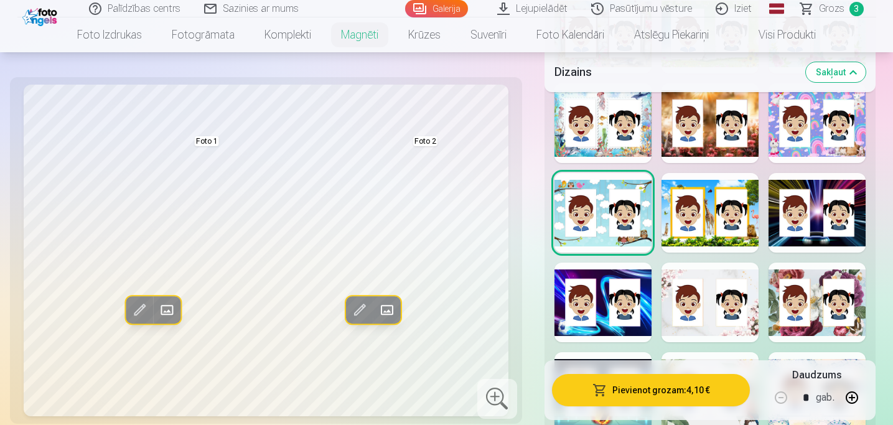
click at [167, 312] on span at bounding box center [167, 311] width 20 height 20
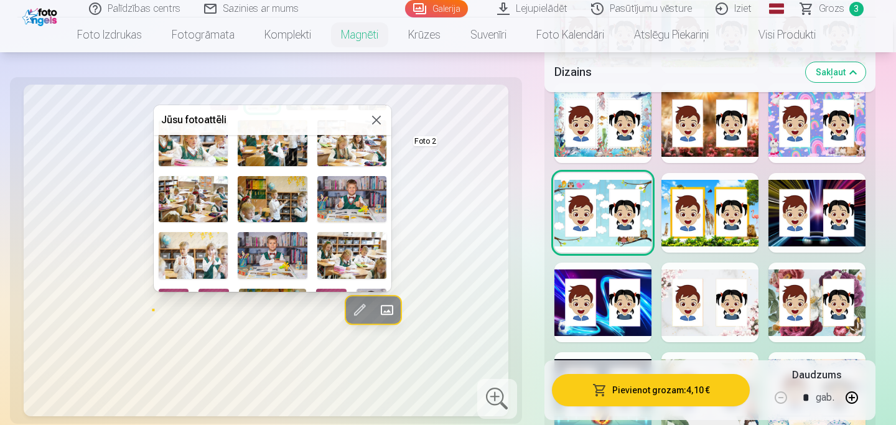
scroll to position [85, 0]
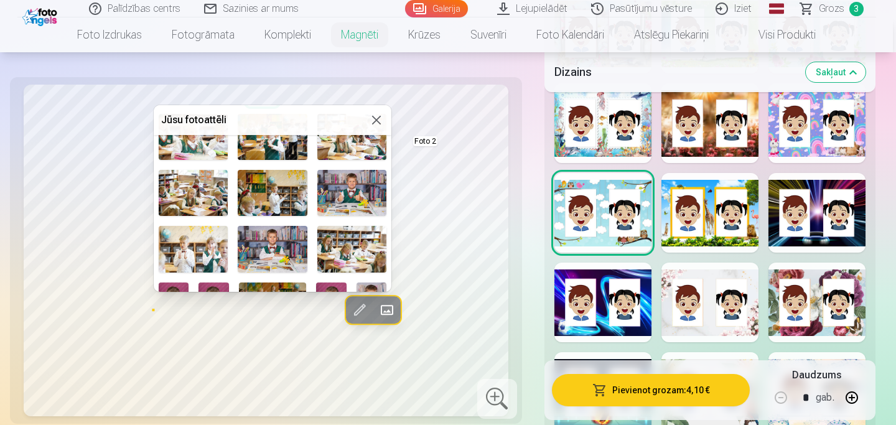
click at [278, 242] on img at bounding box center [272, 249] width 69 height 46
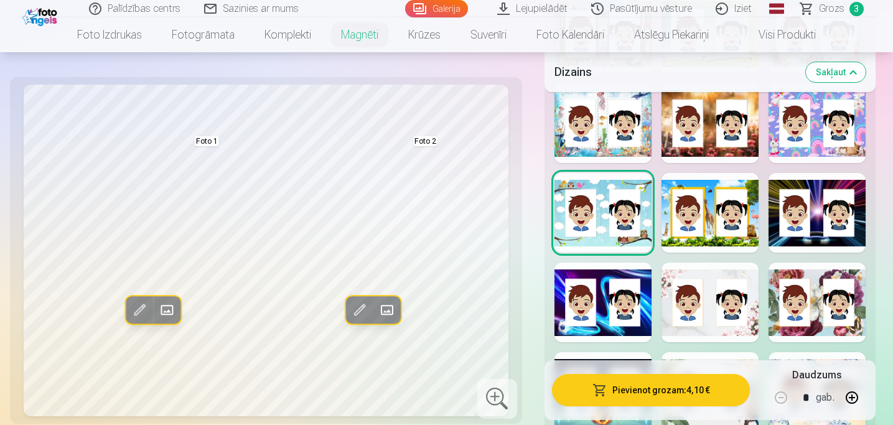
click at [174, 304] on span at bounding box center [167, 311] width 20 height 20
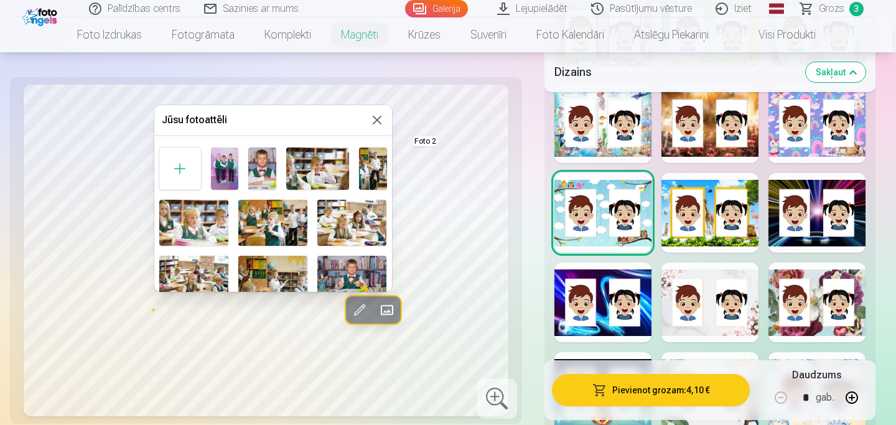
click at [268, 166] on img at bounding box center [262, 169] width 28 height 42
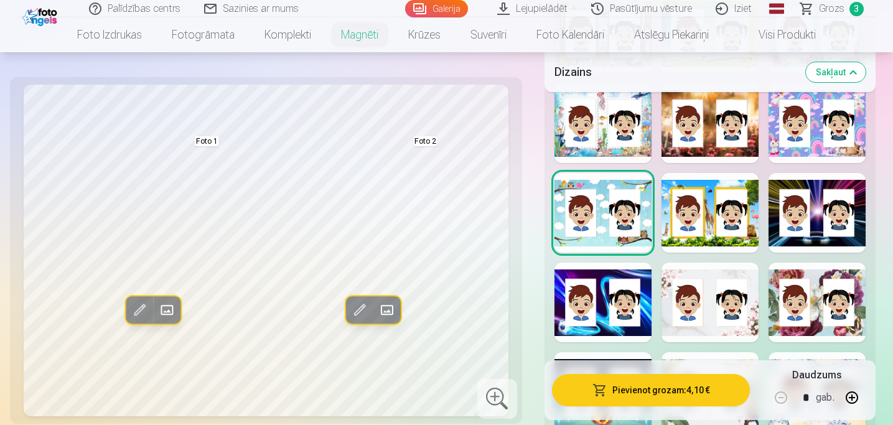
click at [393, 319] on span at bounding box center [387, 311] width 20 height 20
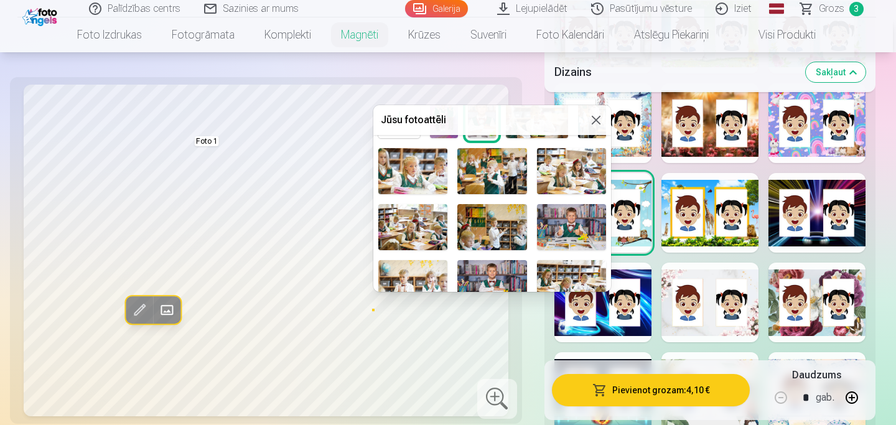
scroll to position [67, 0]
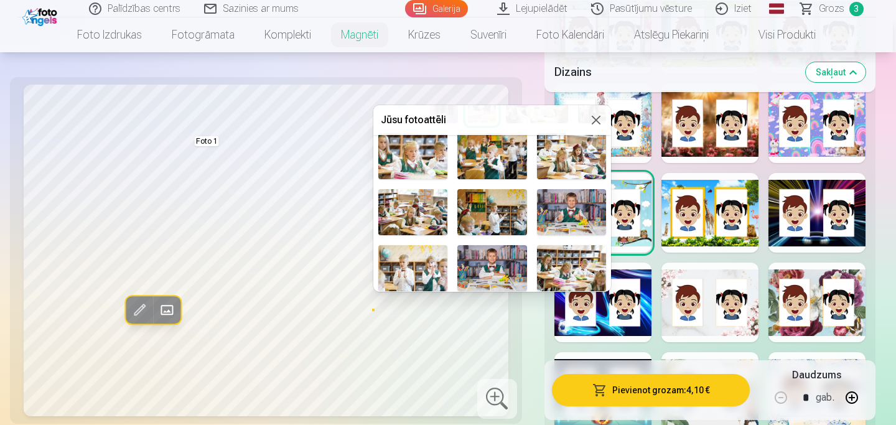
click at [502, 265] on img at bounding box center [492, 268] width 69 height 46
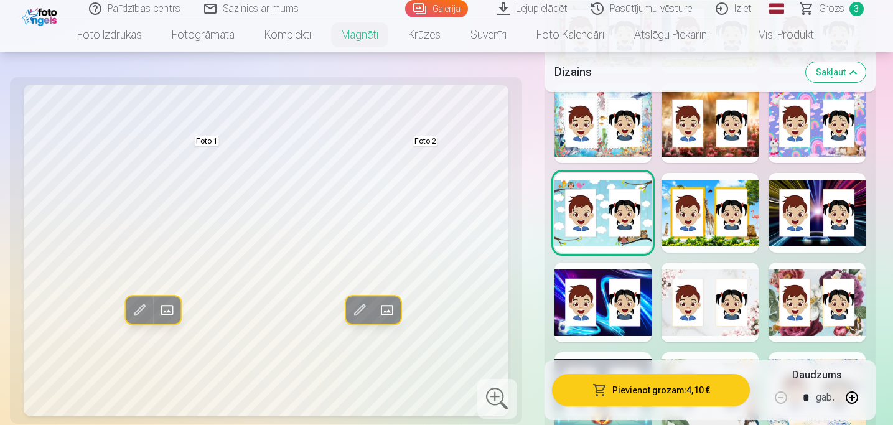
click at [387, 311] on span at bounding box center [387, 311] width 20 height 20
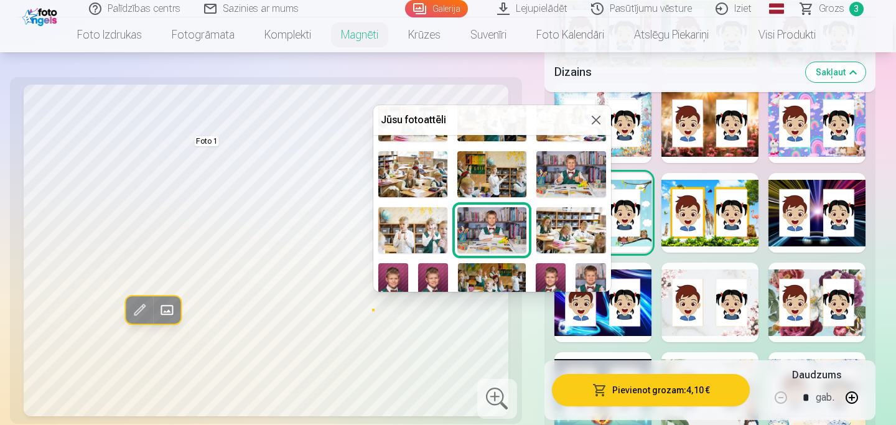
scroll to position [104, 0]
click at [578, 182] on img at bounding box center [571, 175] width 69 height 46
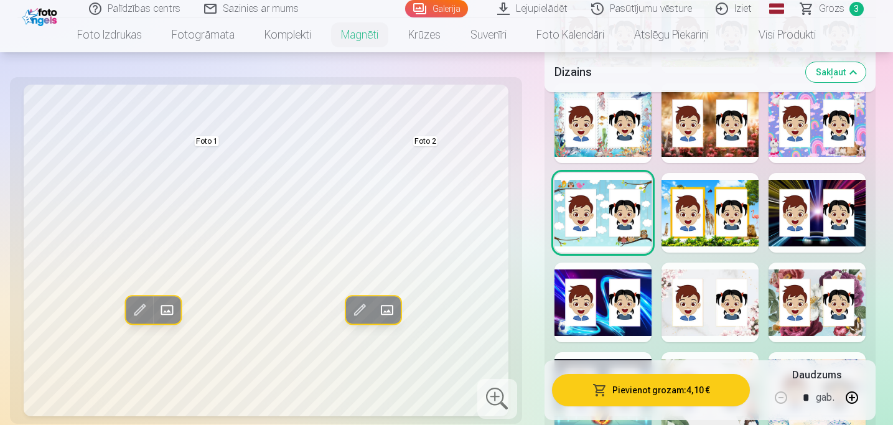
click at [378, 313] on span at bounding box center [387, 311] width 20 height 20
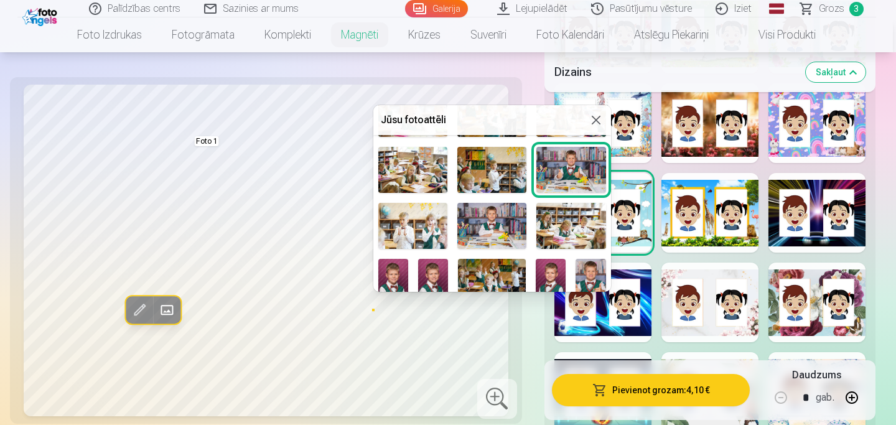
scroll to position [136, 0]
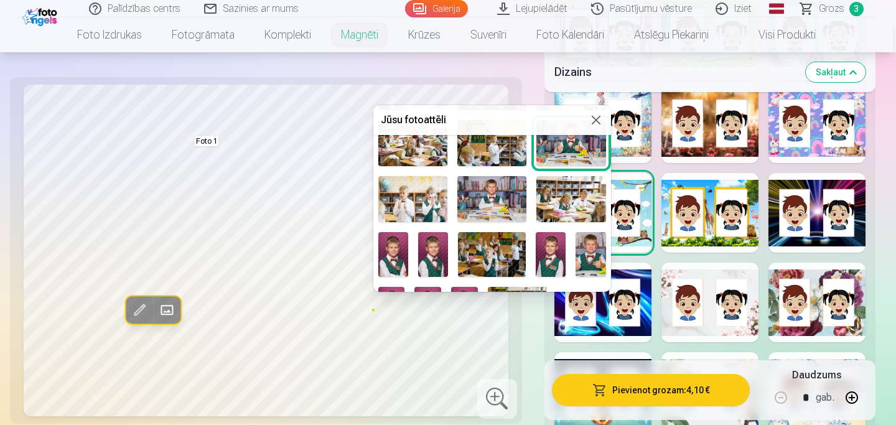
click at [583, 255] on img at bounding box center [591, 254] width 30 height 45
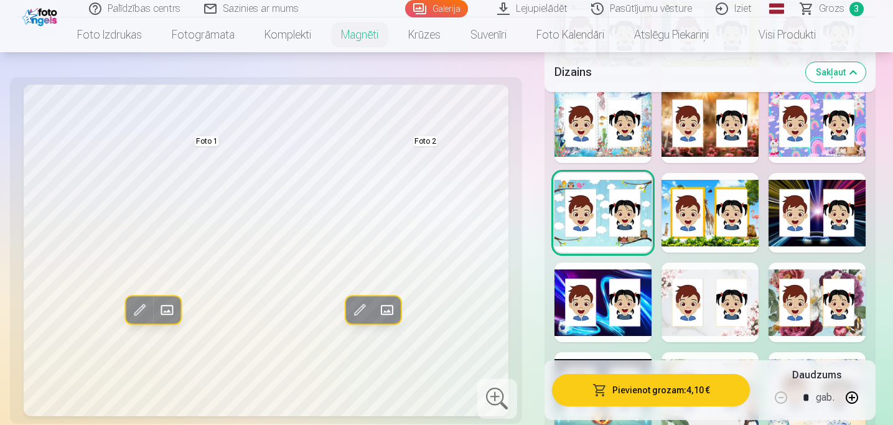
click at [388, 313] on span at bounding box center [387, 311] width 20 height 20
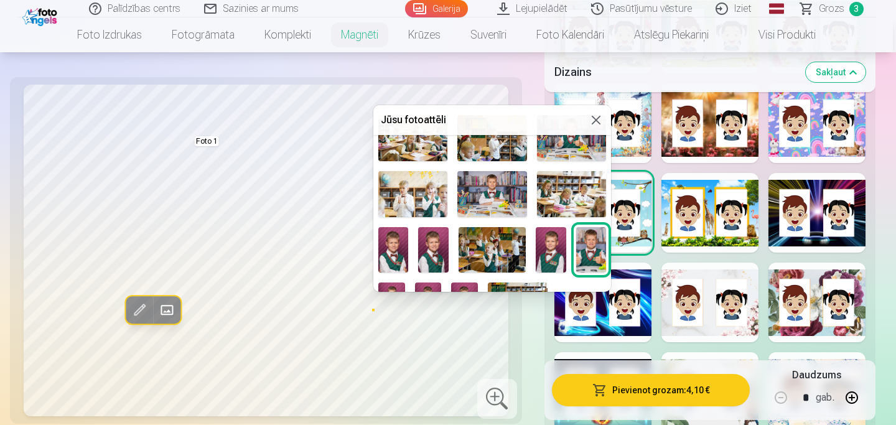
scroll to position [143, 0]
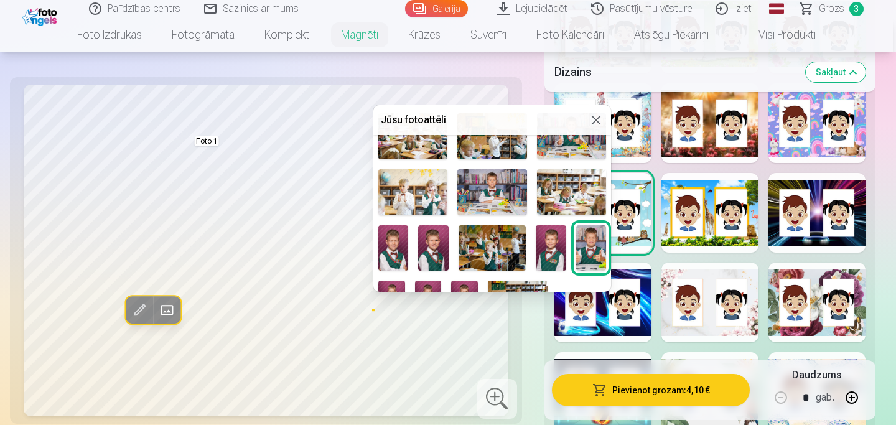
click at [545, 245] on img at bounding box center [551, 247] width 30 height 45
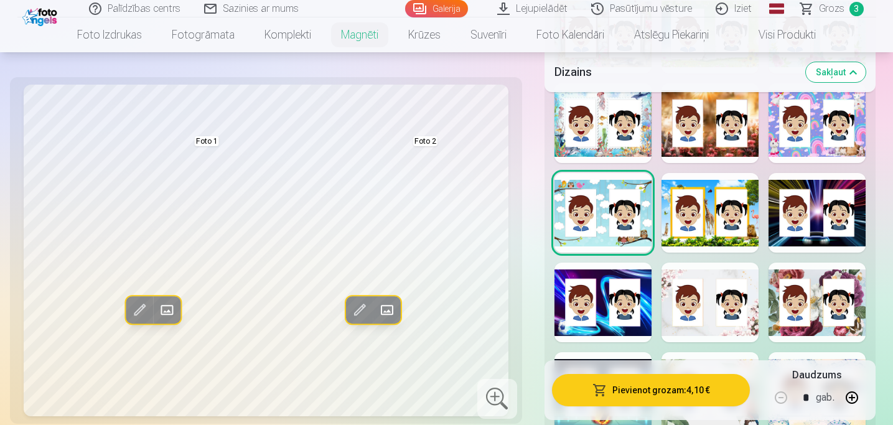
click at [393, 316] on span at bounding box center [387, 311] width 20 height 20
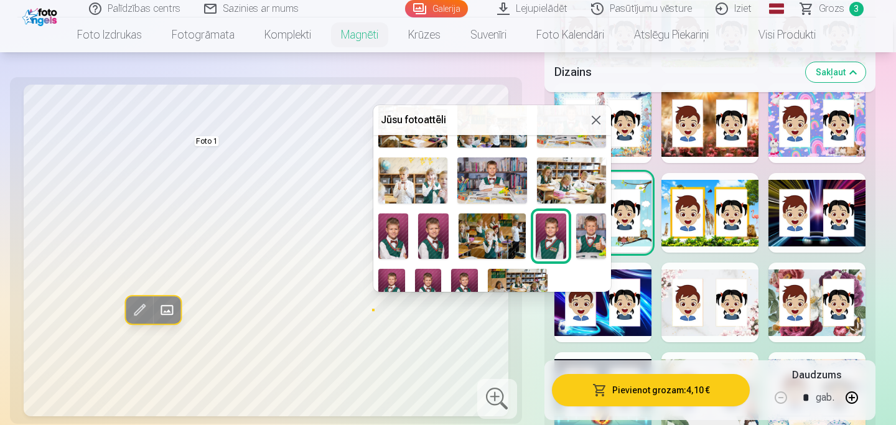
scroll to position [172, 0]
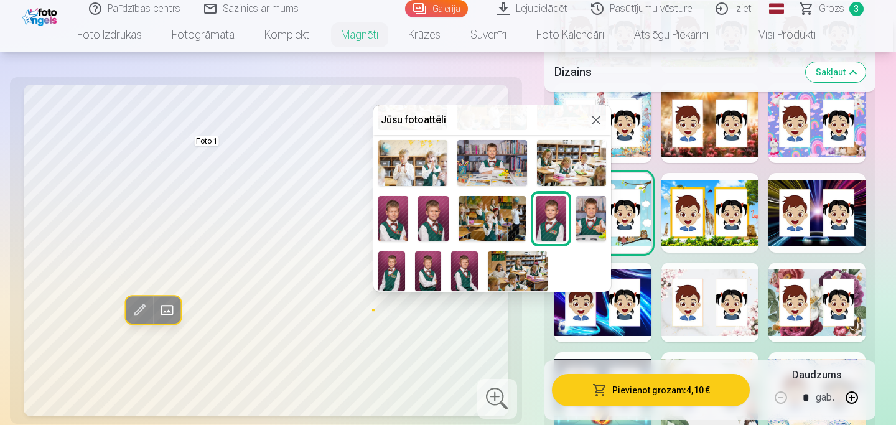
click at [395, 266] on img at bounding box center [391, 271] width 27 height 40
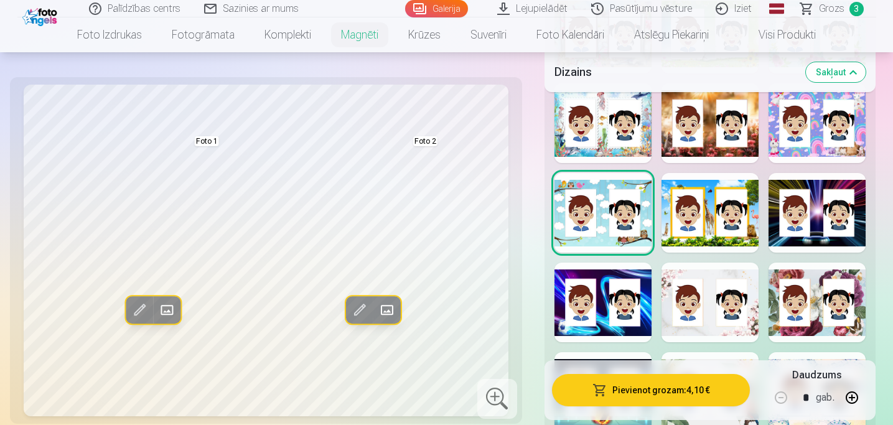
click at [382, 311] on span at bounding box center [387, 311] width 20 height 20
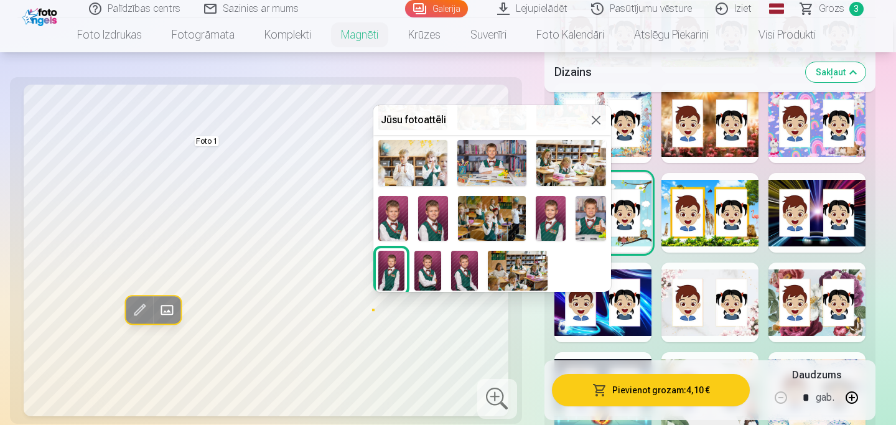
click at [547, 208] on img at bounding box center [551, 218] width 30 height 45
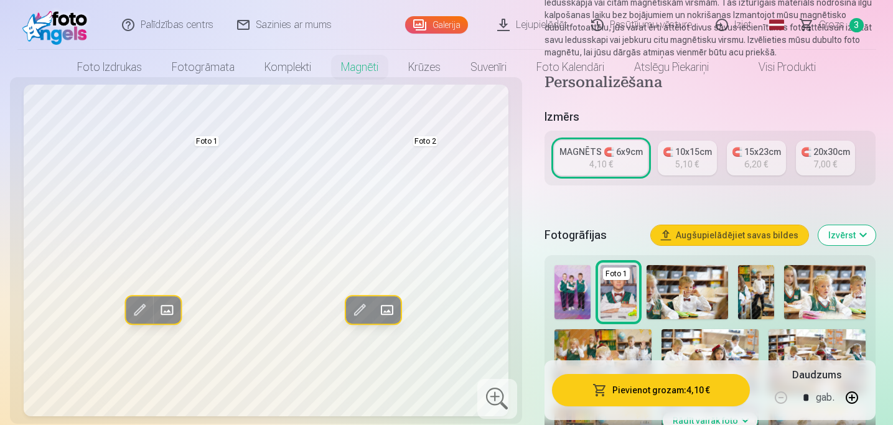
scroll to position [0, 0]
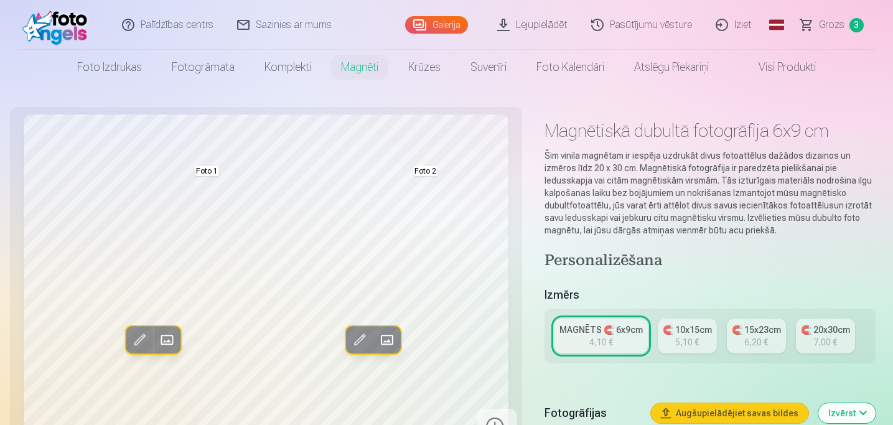
click at [735, 24] on link "Iziet" at bounding box center [735, 25] width 60 height 50
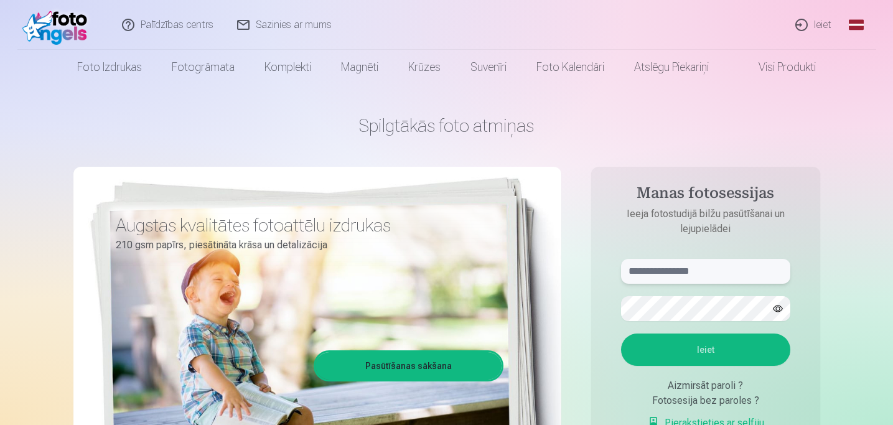
click at [655, 274] on input "text" at bounding box center [705, 271] width 169 height 25
type input "**********"
click at [736, 352] on button "Ieiet" at bounding box center [705, 350] width 169 height 32
